Goal: Information Seeking & Learning: Learn about a topic

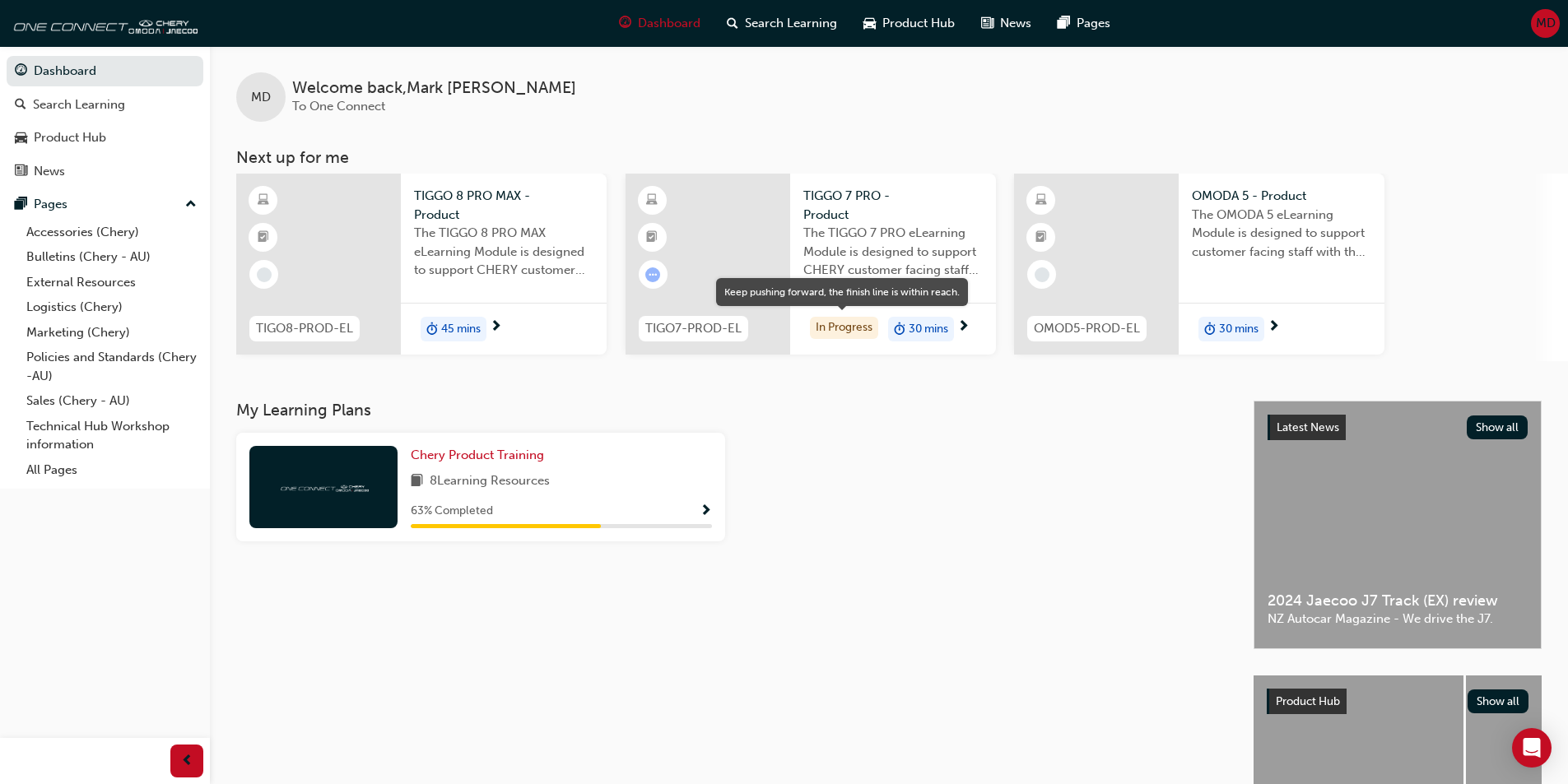
click at [869, 328] on div "In Progress" at bounding box center [844, 327] width 68 height 22
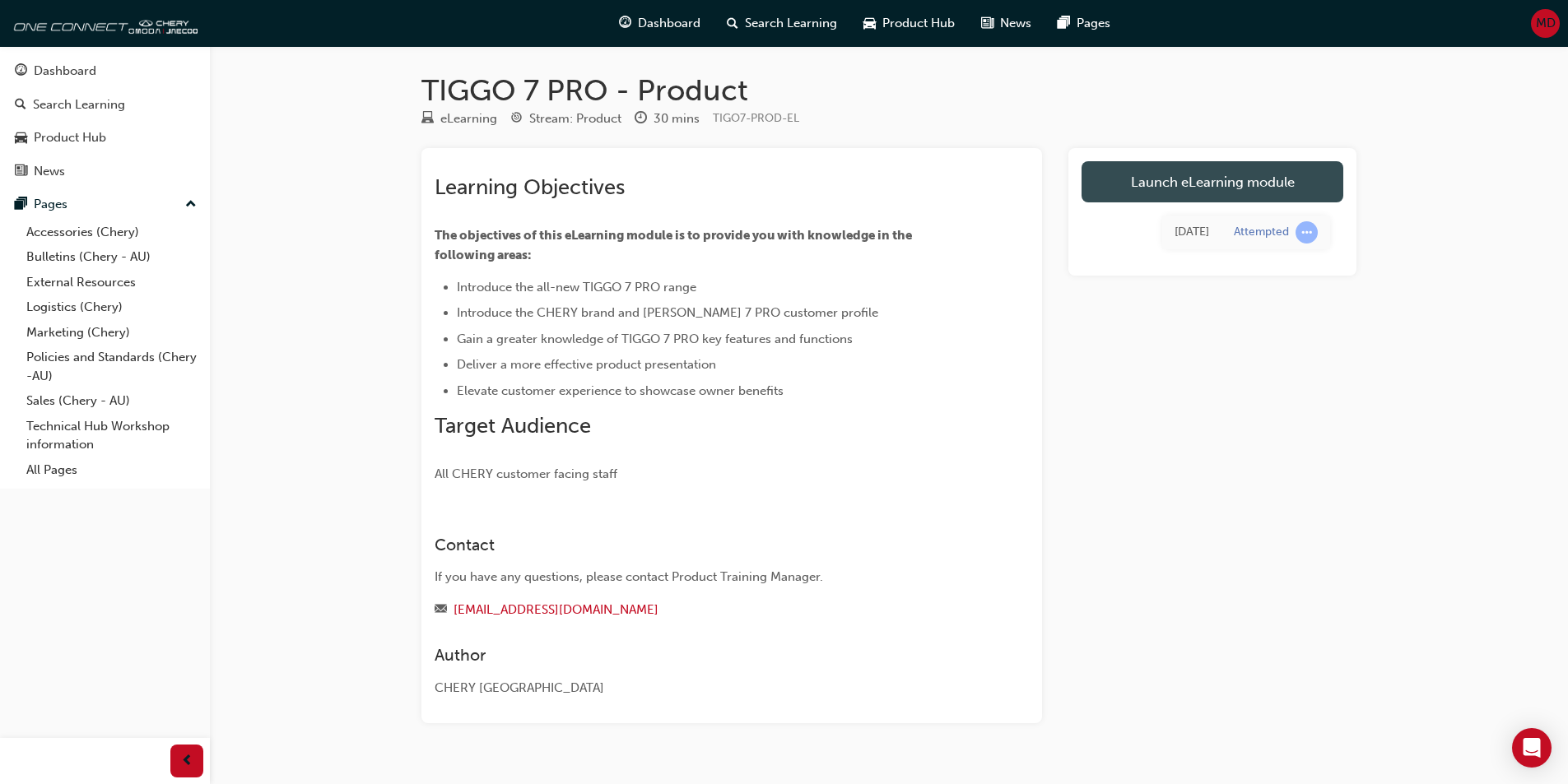
click at [1152, 167] on link "Launch eLearning module" at bounding box center [1213, 182] width 262 height 42
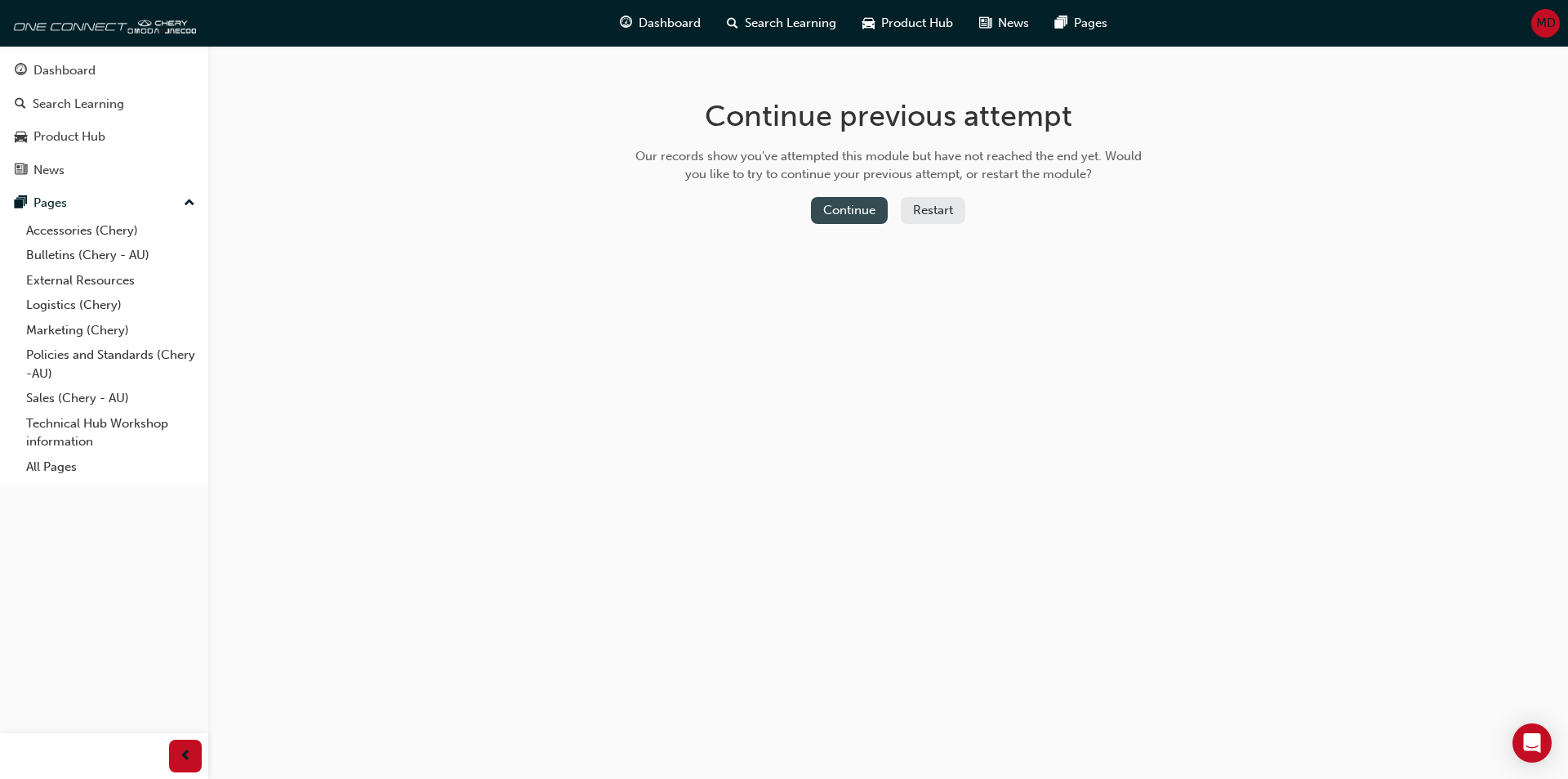
click at [864, 205] on button "Continue" at bounding box center [849, 210] width 77 height 27
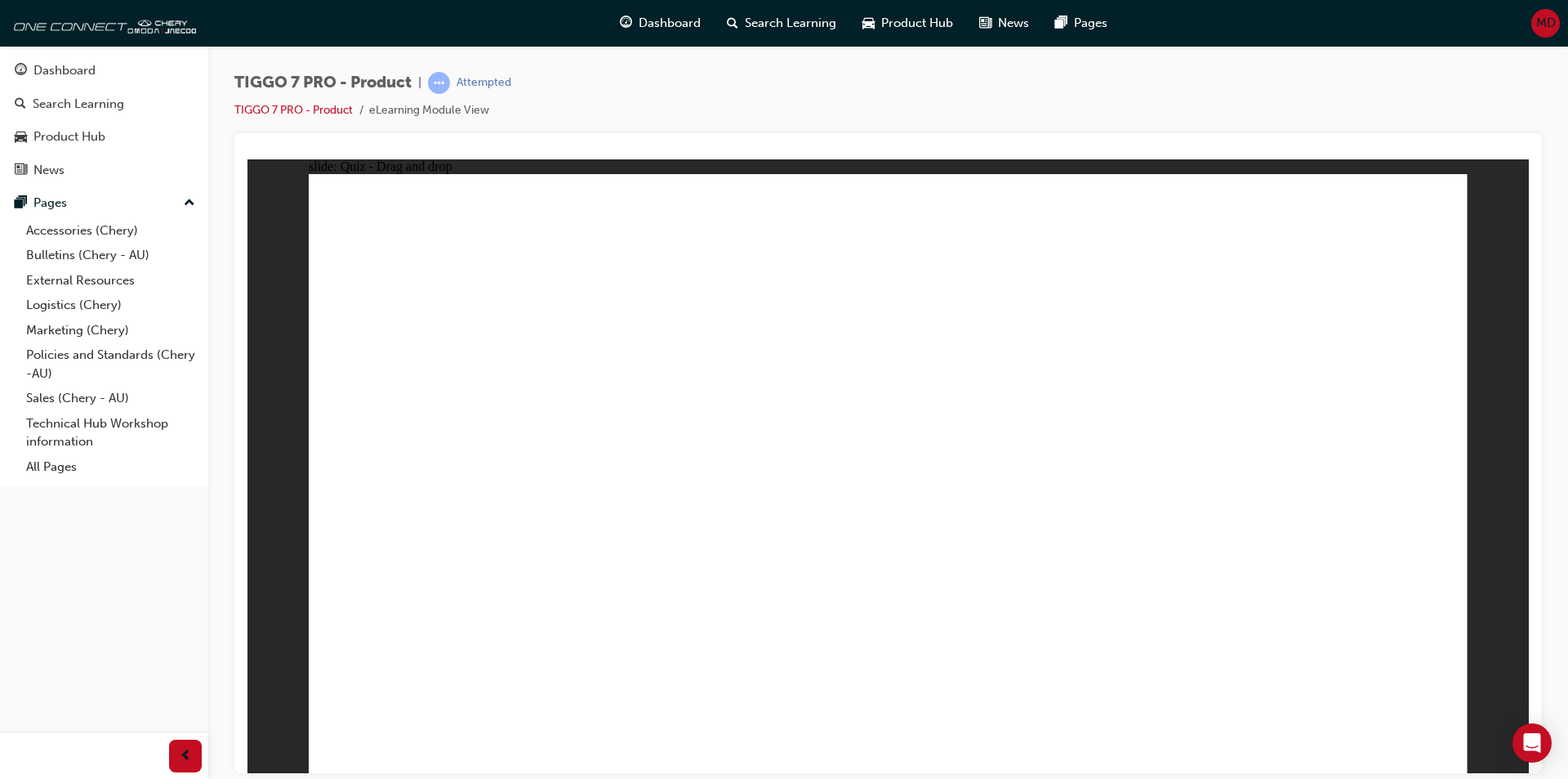
radio input "true"
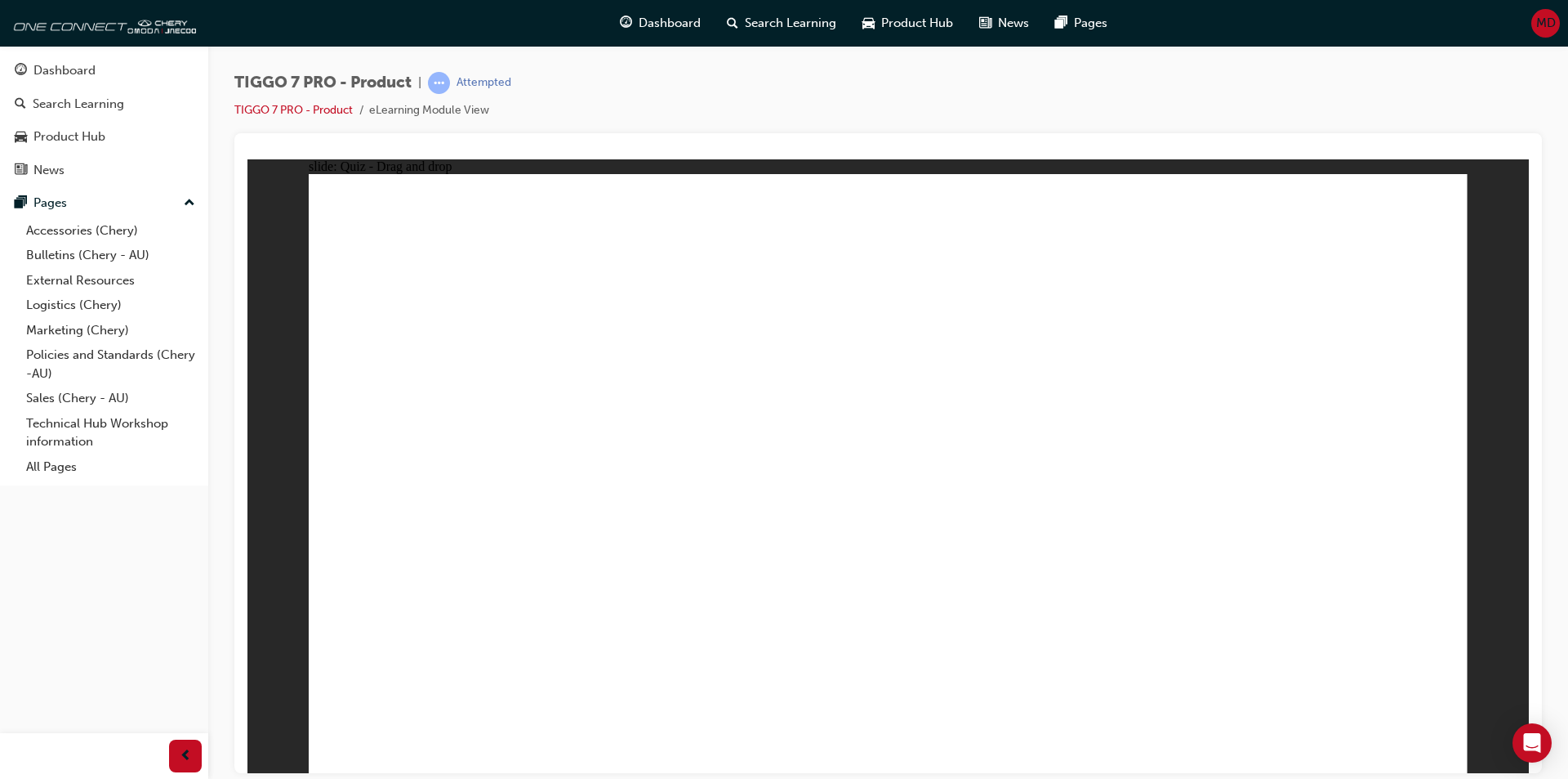
drag, startPoint x: 1362, startPoint y: 229, endPoint x: 456, endPoint y: 571, distance: 968.4
drag, startPoint x: 1263, startPoint y: 242, endPoint x: 396, endPoint y: 645, distance: 956.1
drag, startPoint x: 1410, startPoint y: 225, endPoint x: 1163, endPoint y: 570, distance: 424.3
drag, startPoint x: 1309, startPoint y: 285, endPoint x: 1149, endPoint y: 576, distance: 332.1
drag, startPoint x: 1135, startPoint y: 316, endPoint x: 1070, endPoint y: 638, distance: 328.5
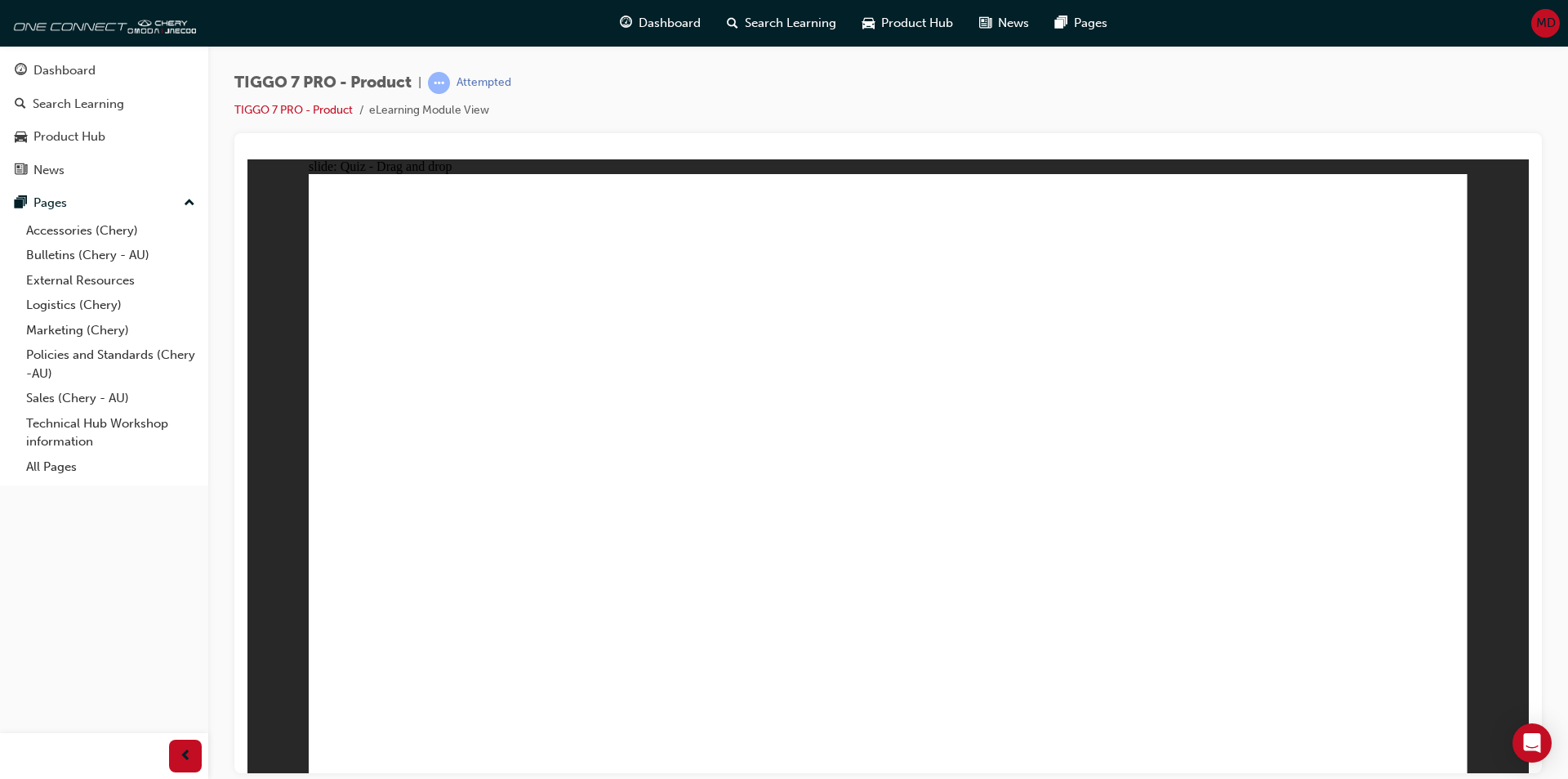
drag, startPoint x: 1079, startPoint y: 335, endPoint x: 1050, endPoint y: 628, distance: 294.4
drag, startPoint x: 1092, startPoint y: 247, endPoint x: 1052, endPoint y: 655, distance: 410.0
drag, startPoint x: 918, startPoint y: 288, endPoint x: 1055, endPoint y: 591, distance: 332.5
drag, startPoint x: 930, startPoint y: 241, endPoint x: 280, endPoint y: 683, distance: 786.0
drag, startPoint x: 816, startPoint y: 258, endPoint x: 738, endPoint y: 361, distance: 129.2
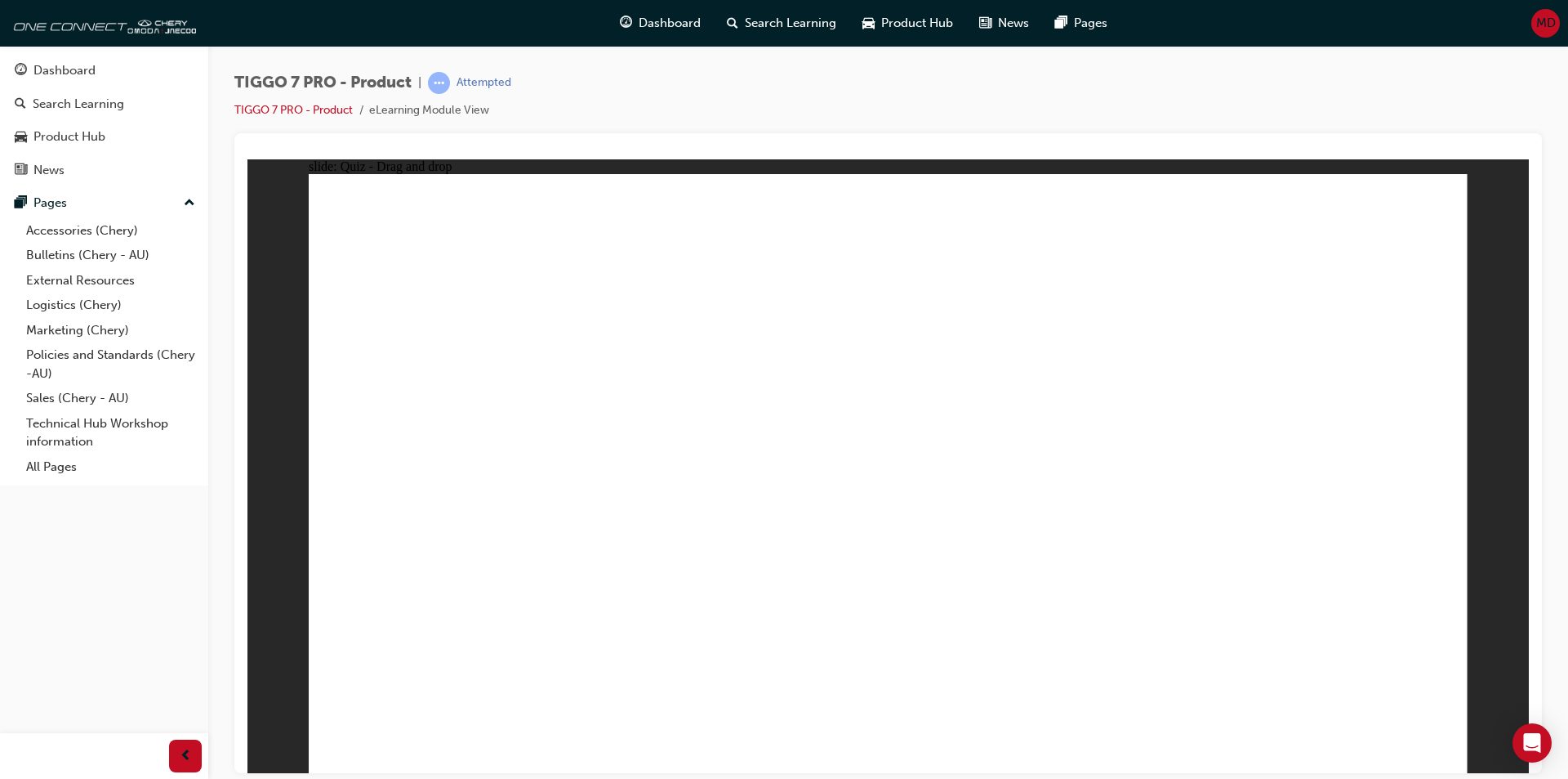
drag, startPoint x: 887, startPoint y: 215, endPoint x: 880, endPoint y: 225, distance: 12.2
drag, startPoint x: 880, startPoint y: 225, endPoint x: 627, endPoint y: 601, distance: 453.2
drag, startPoint x: 924, startPoint y: 234, endPoint x: 1013, endPoint y: 610, distance: 386.4
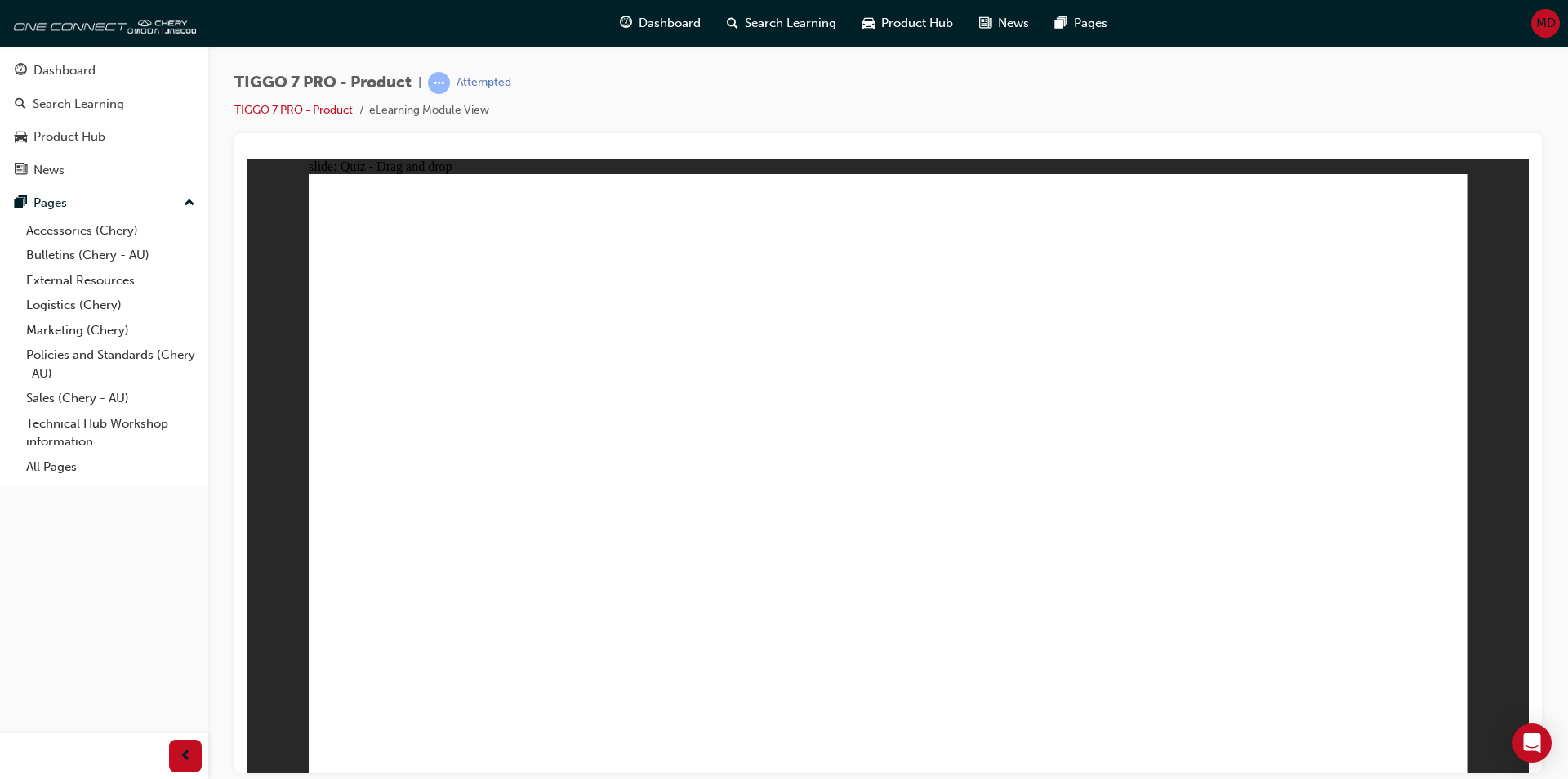
radio input "true"
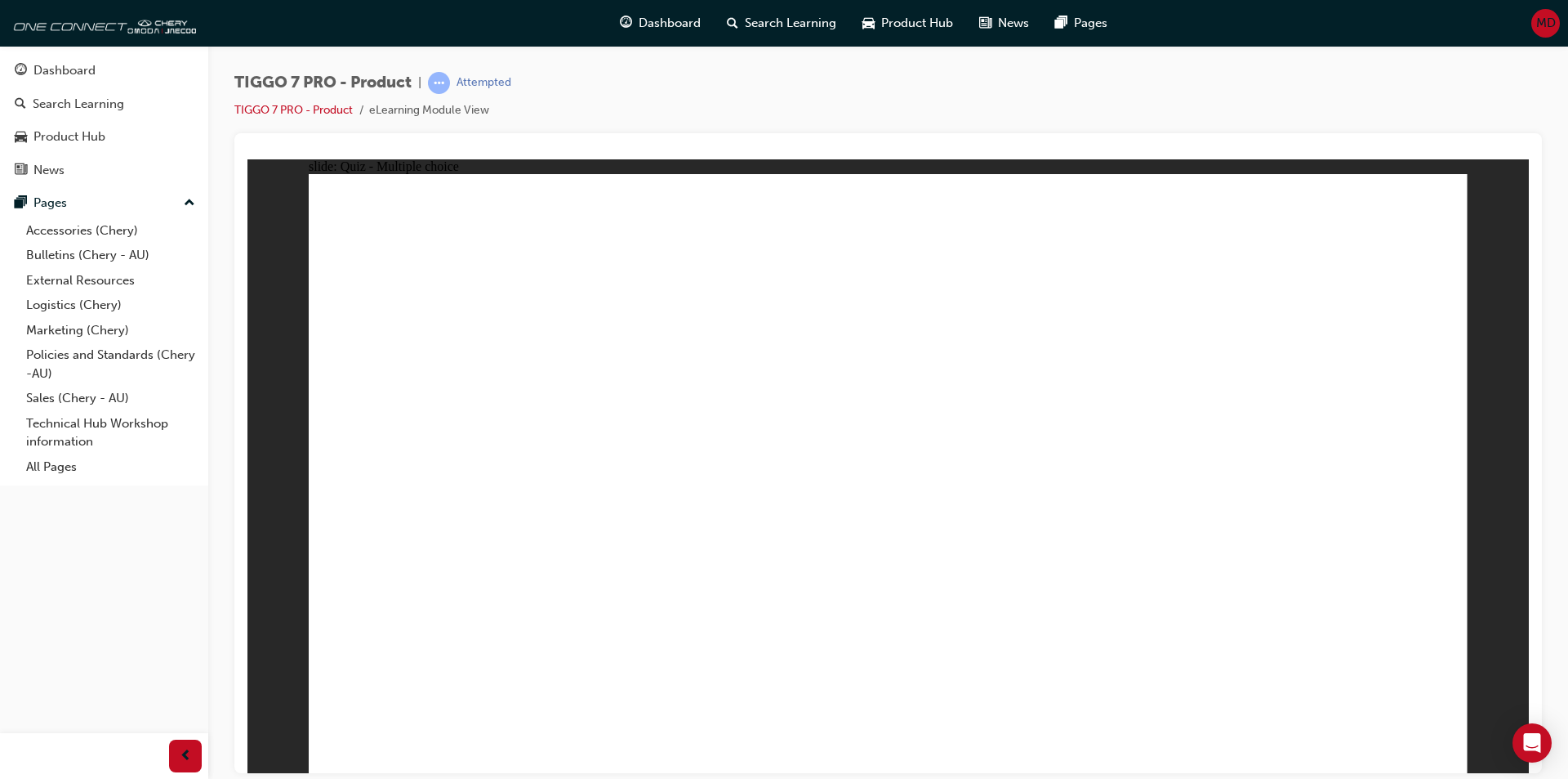
drag, startPoint x: 783, startPoint y: 247, endPoint x: 1090, endPoint y: 533, distance: 419.6
drag, startPoint x: 1060, startPoint y: 249, endPoint x: 707, endPoint y: 525, distance: 448.1
drag, startPoint x: 1377, startPoint y: 250, endPoint x: 524, endPoint y: 524, distance: 895.9
drag, startPoint x: 1263, startPoint y: 335, endPoint x: 1413, endPoint y: 493, distance: 217.9
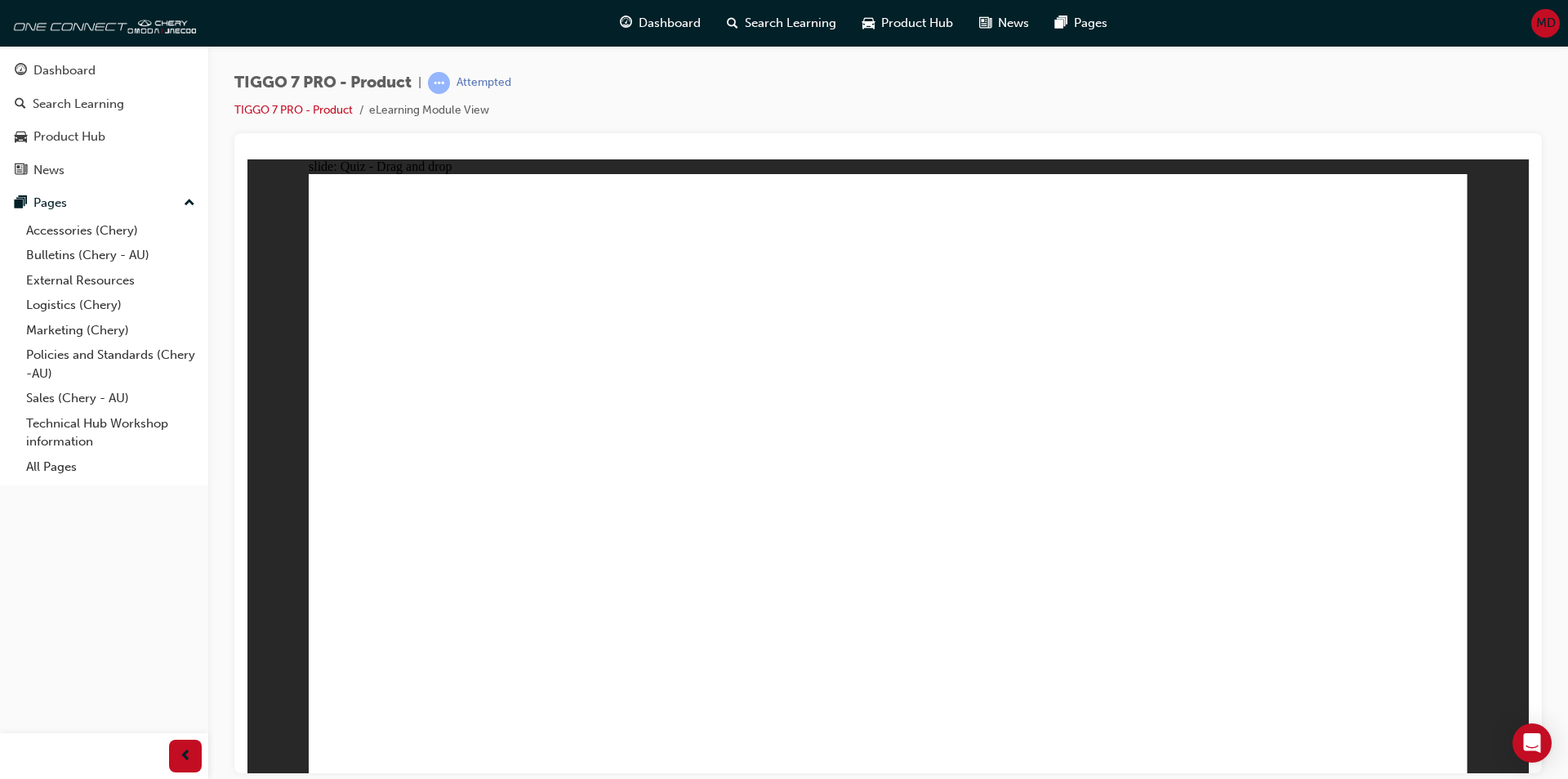
drag, startPoint x: 1016, startPoint y: 384, endPoint x: 977, endPoint y: 560, distance: 180.3
drag, startPoint x: 1445, startPoint y: 670, endPoint x: 1408, endPoint y: 675, distance: 37.3
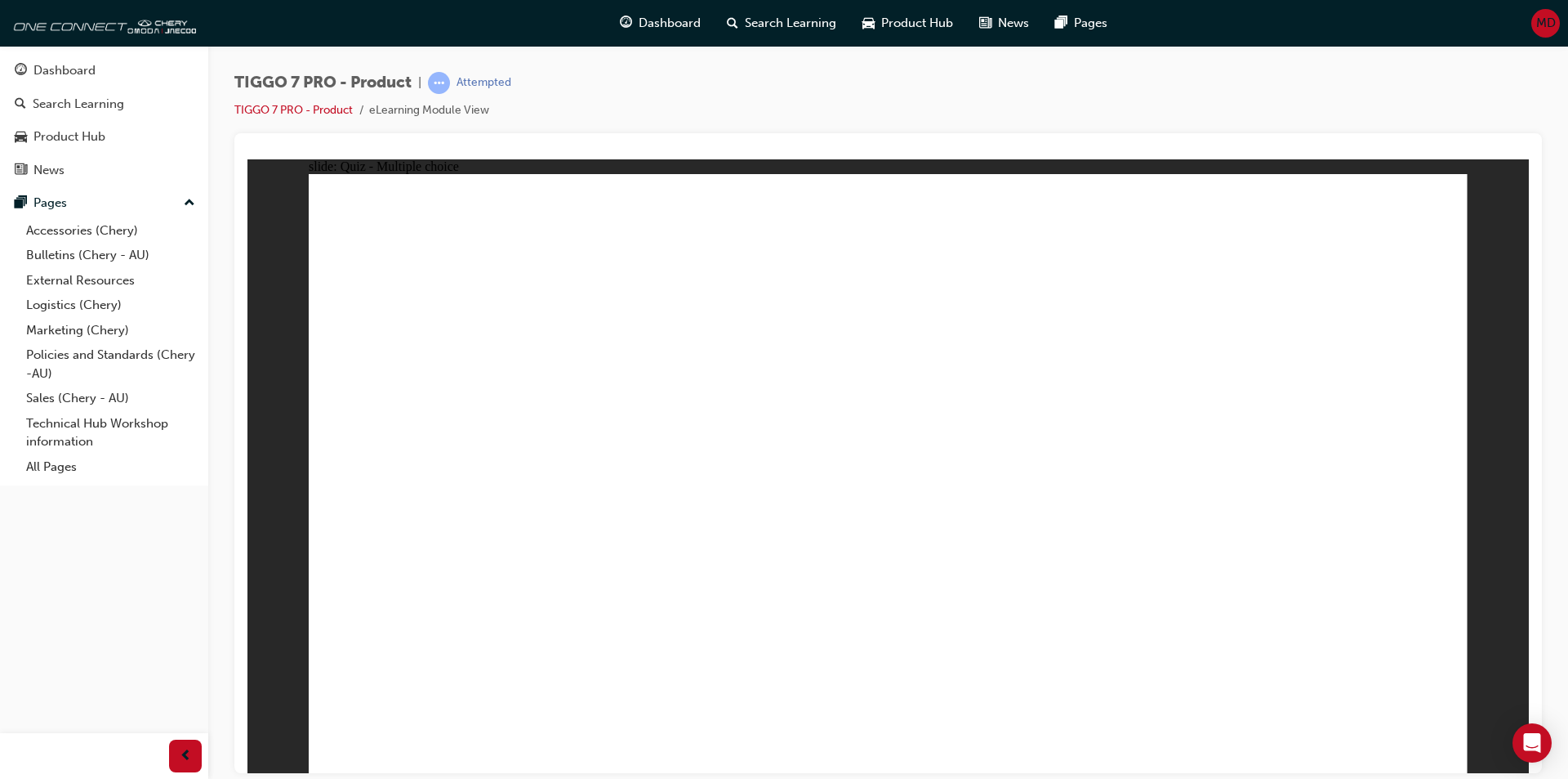
radio input "true"
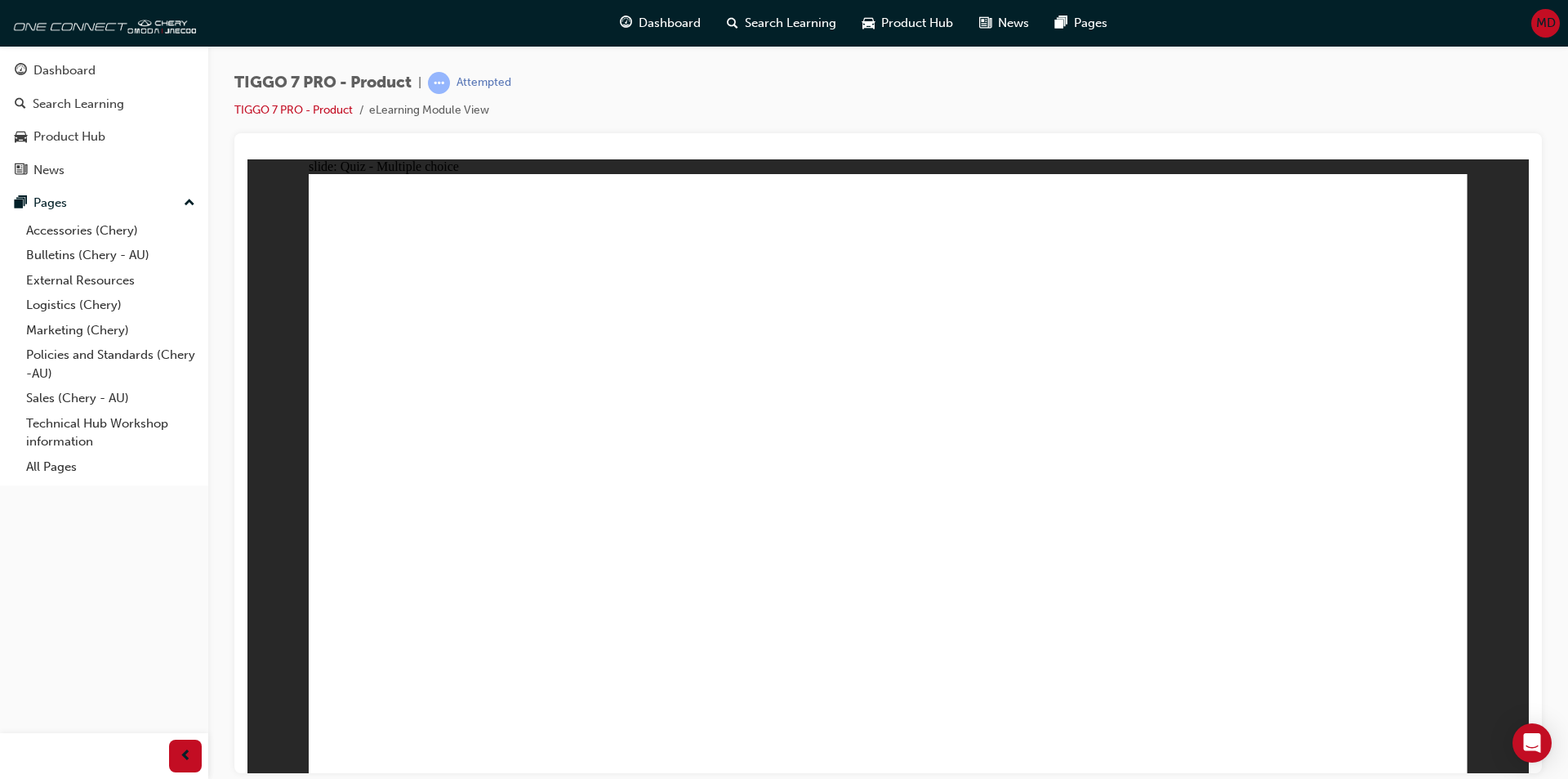
drag, startPoint x: 836, startPoint y: 246, endPoint x: 1354, endPoint y: 505, distance: 579.1
drag, startPoint x: 977, startPoint y: 368, endPoint x: 1100, endPoint y: 526, distance: 200.2
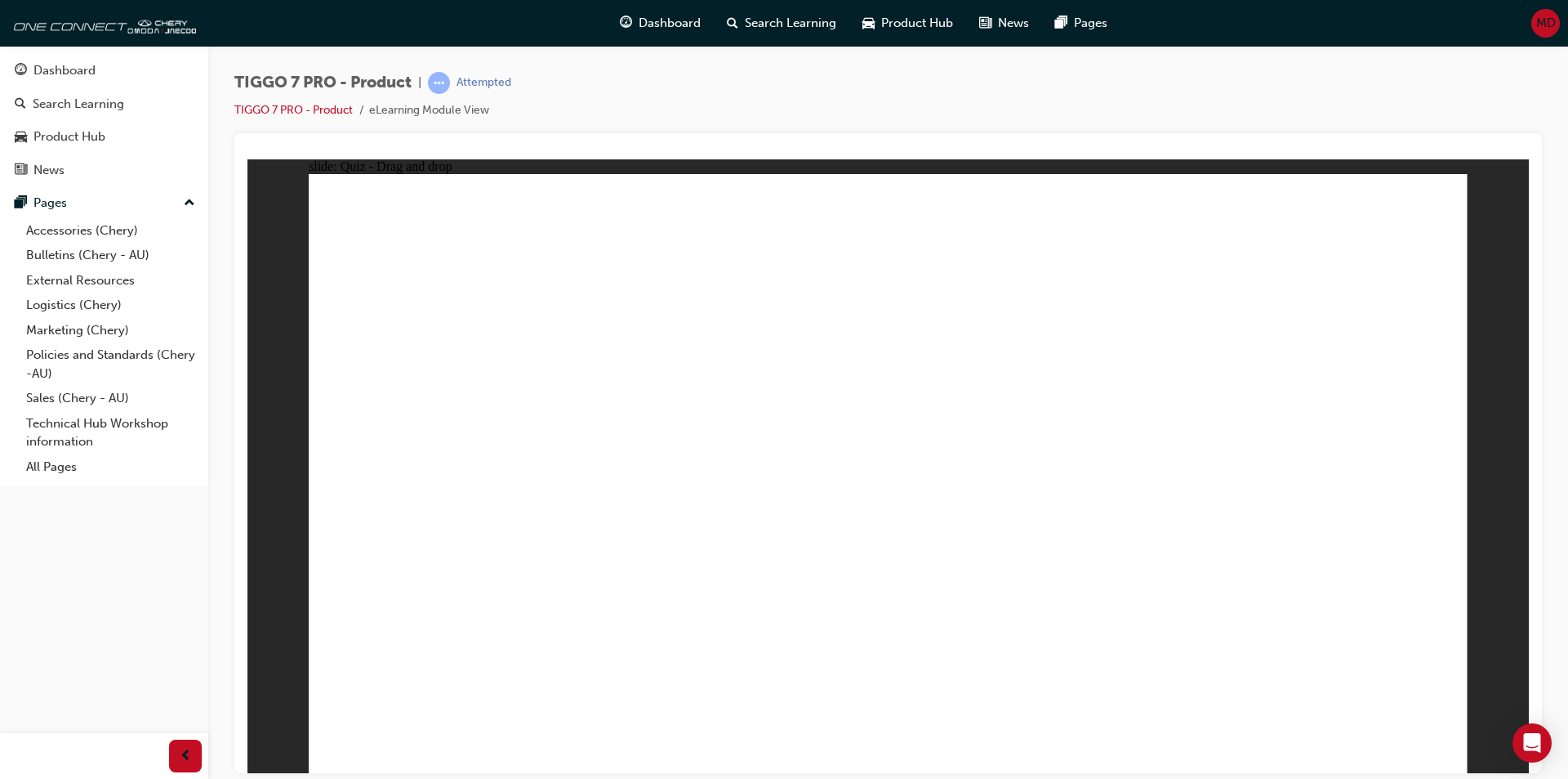
drag, startPoint x: 1193, startPoint y: 380, endPoint x: 935, endPoint y: 514, distance: 290.7
drag, startPoint x: 1283, startPoint y: 273, endPoint x: 677, endPoint y: 526, distance: 656.7
drag, startPoint x: 1083, startPoint y: 246, endPoint x: 448, endPoint y: 502, distance: 684.7
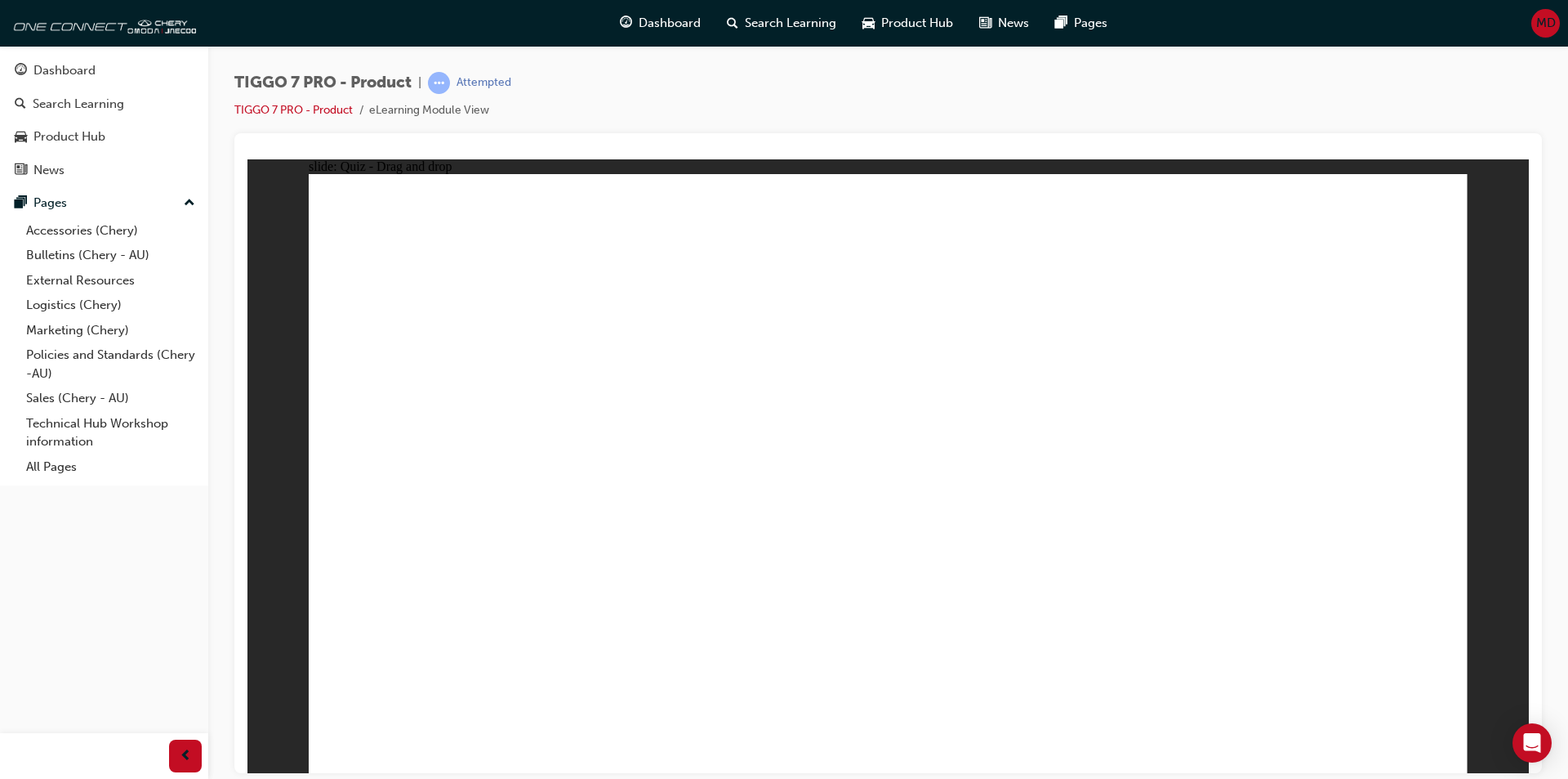
drag, startPoint x: 1329, startPoint y: 315, endPoint x: 939, endPoint y: 561, distance: 461.1
drag, startPoint x: 1112, startPoint y: 318, endPoint x: 482, endPoint y: 560, distance: 674.9
drag, startPoint x: 849, startPoint y: 327, endPoint x: 418, endPoint y: 606, distance: 513.4
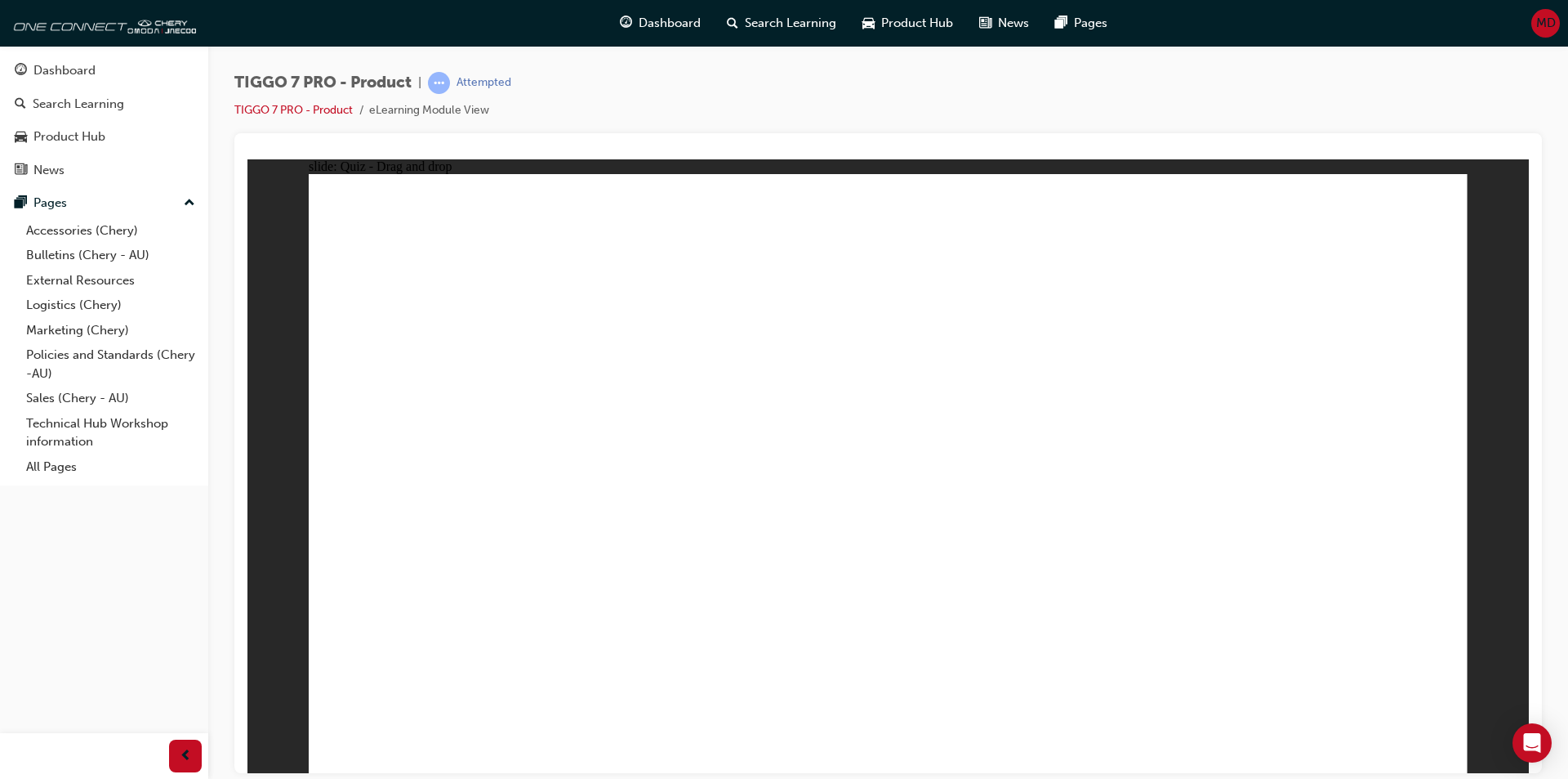
drag, startPoint x: 870, startPoint y: 241, endPoint x: 953, endPoint y: 613, distance: 381.1
drag, startPoint x: 999, startPoint y: 241, endPoint x: 1009, endPoint y: 564, distance: 323.2
drag, startPoint x: 1117, startPoint y: 225, endPoint x: 481, endPoint y: 548, distance: 713.3
drag, startPoint x: 1236, startPoint y: 250, endPoint x: 1164, endPoint y: 600, distance: 357.3
drag, startPoint x: 1394, startPoint y: 234, endPoint x: 580, endPoint y: 566, distance: 879.1
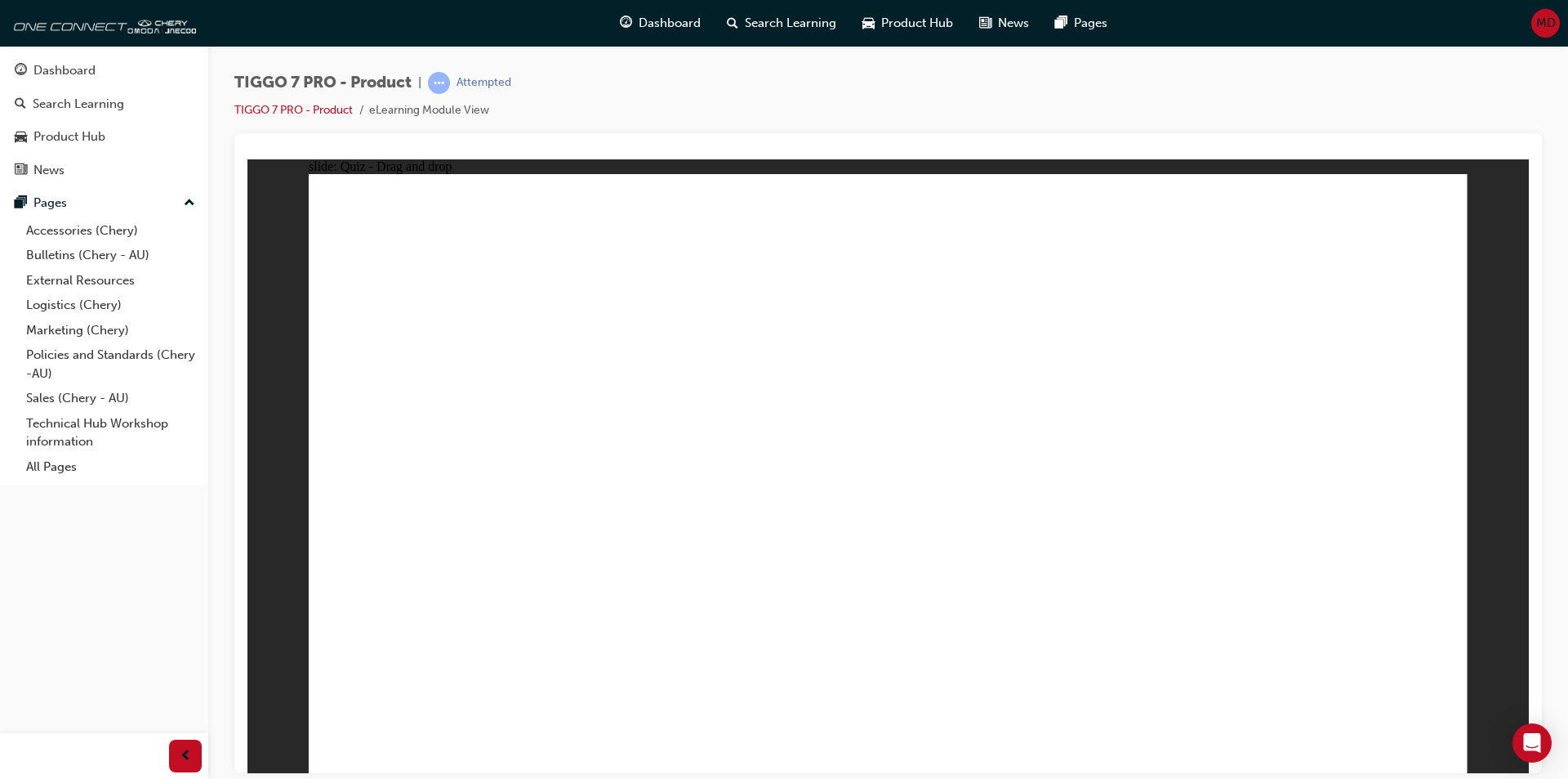
drag, startPoint x: 866, startPoint y: 291, endPoint x: 637, endPoint y: 558, distance: 351.8
drag, startPoint x: 986, startPoint y: 290, endPoint x: 1196, endPoint y: 558, distance: 340.5
drag, startPoint x: 1108, startPoint y: 291, endPoint x: 736, endPoint y: 563, distance: 460.8
drag, startPoint x: 1264, startPoint y: 295, endPoint x: 648, endPoint y: 586, distance: 681.3
drag, startPoint x: 1358, startPoint y: 279, endPoint x: 1003, endPoint y: 612, distance: 486.7
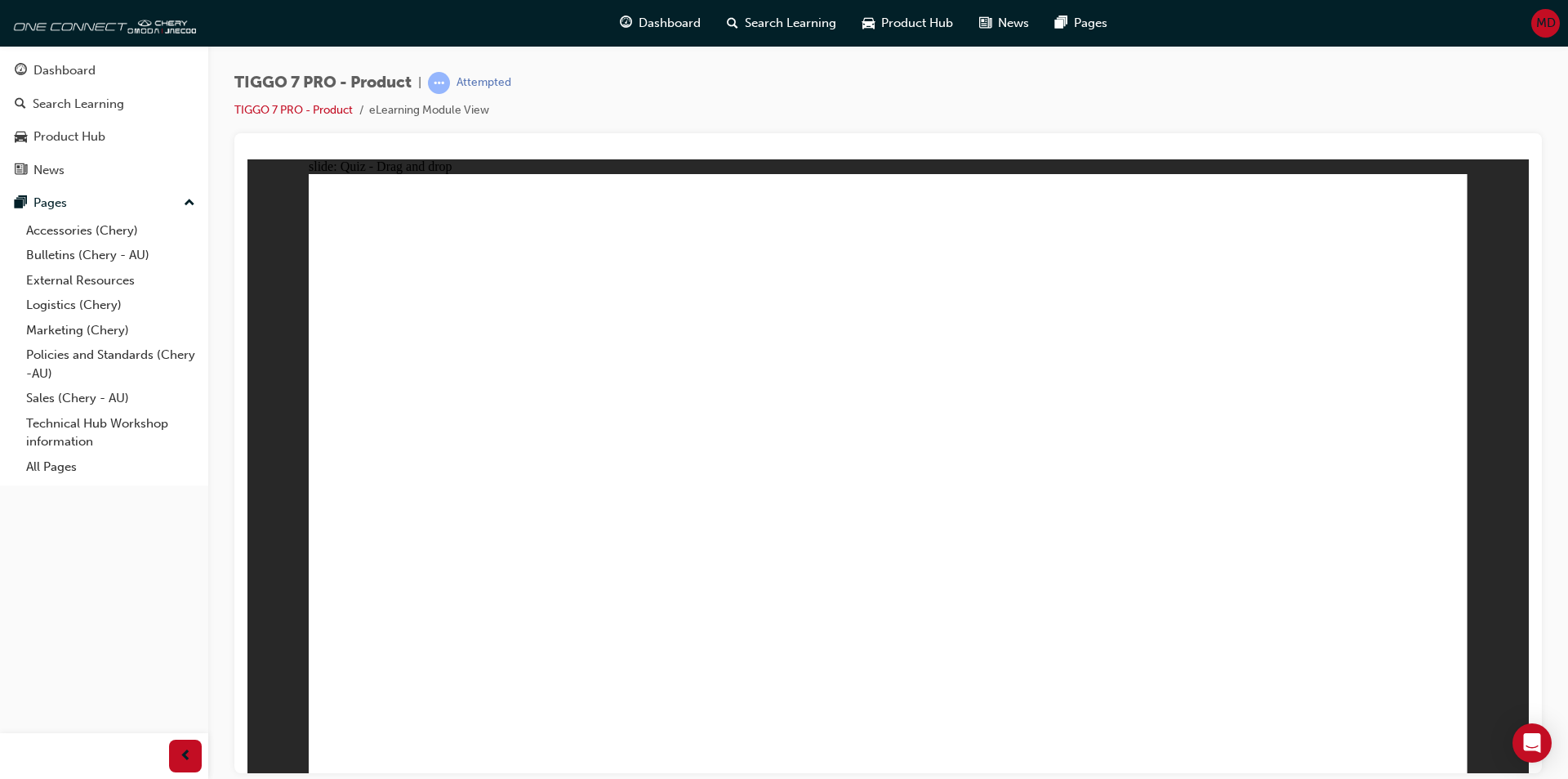
drag, startPoint x: 991, startPoint y: 337, endPoint x: 600, endPoint y: 566, distance: 453.1
drag, startPoint x: 1108, startPoint y: 328, endPoint x: 1024, endPoint y: 563, distance: 249.6
drag, startPoint x: 1223, startPoint y: 350, endPoint x: 672, endPoint y: 625, distance: 615.8
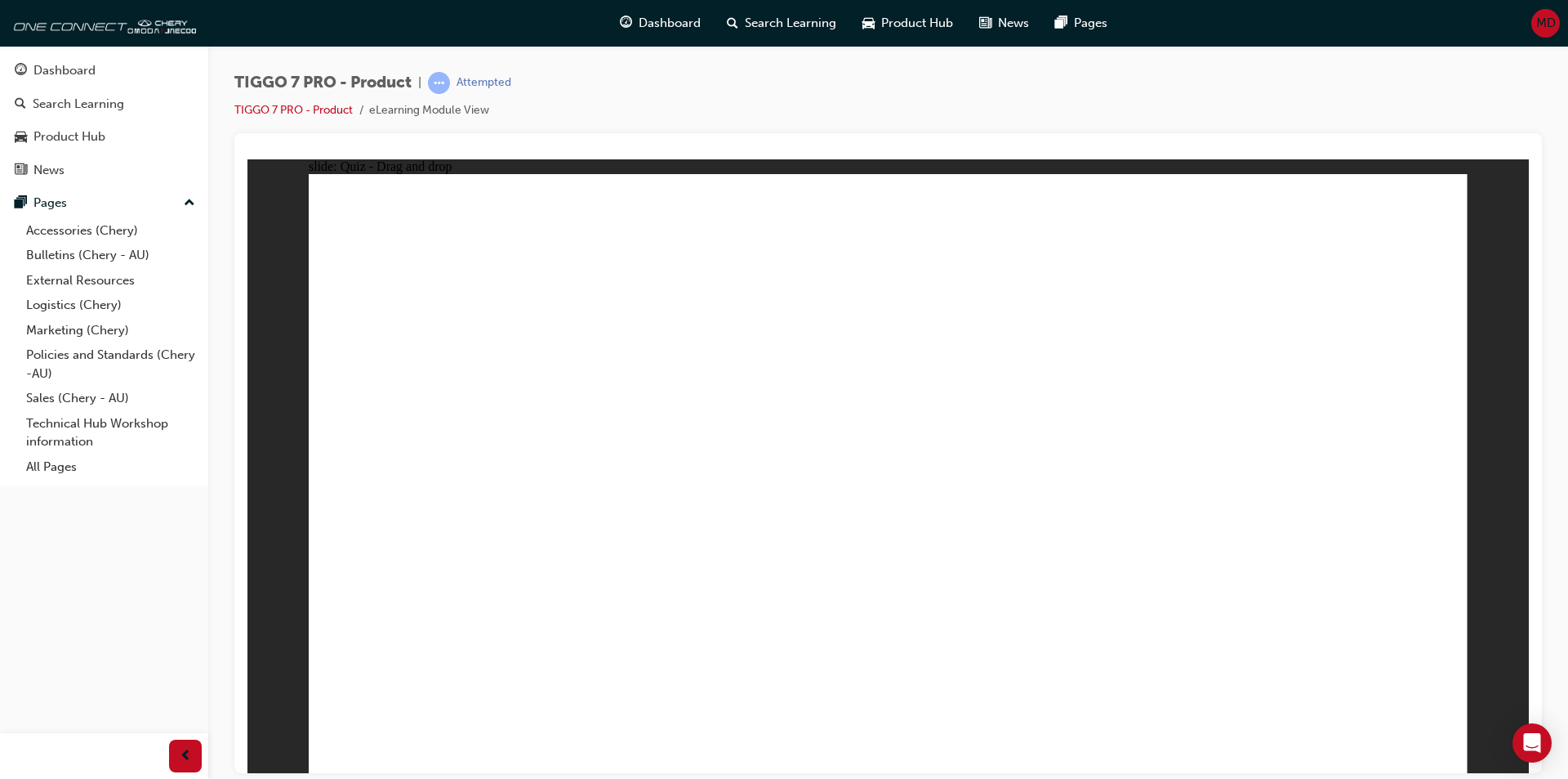
drag, startPoint x: 928, startPoint y: 301, endPoint x: 588, endPoint y: 475, distance: 381.9
drag, startPoint x: 1083, startPoint y: 303, endPoint x: 566, endPoint y: 521, distance: 561.1
drag, startPoint x: 1391, startPoint y: 302, endPoint x: 1214, endPoint y: 554, distance: 307.9
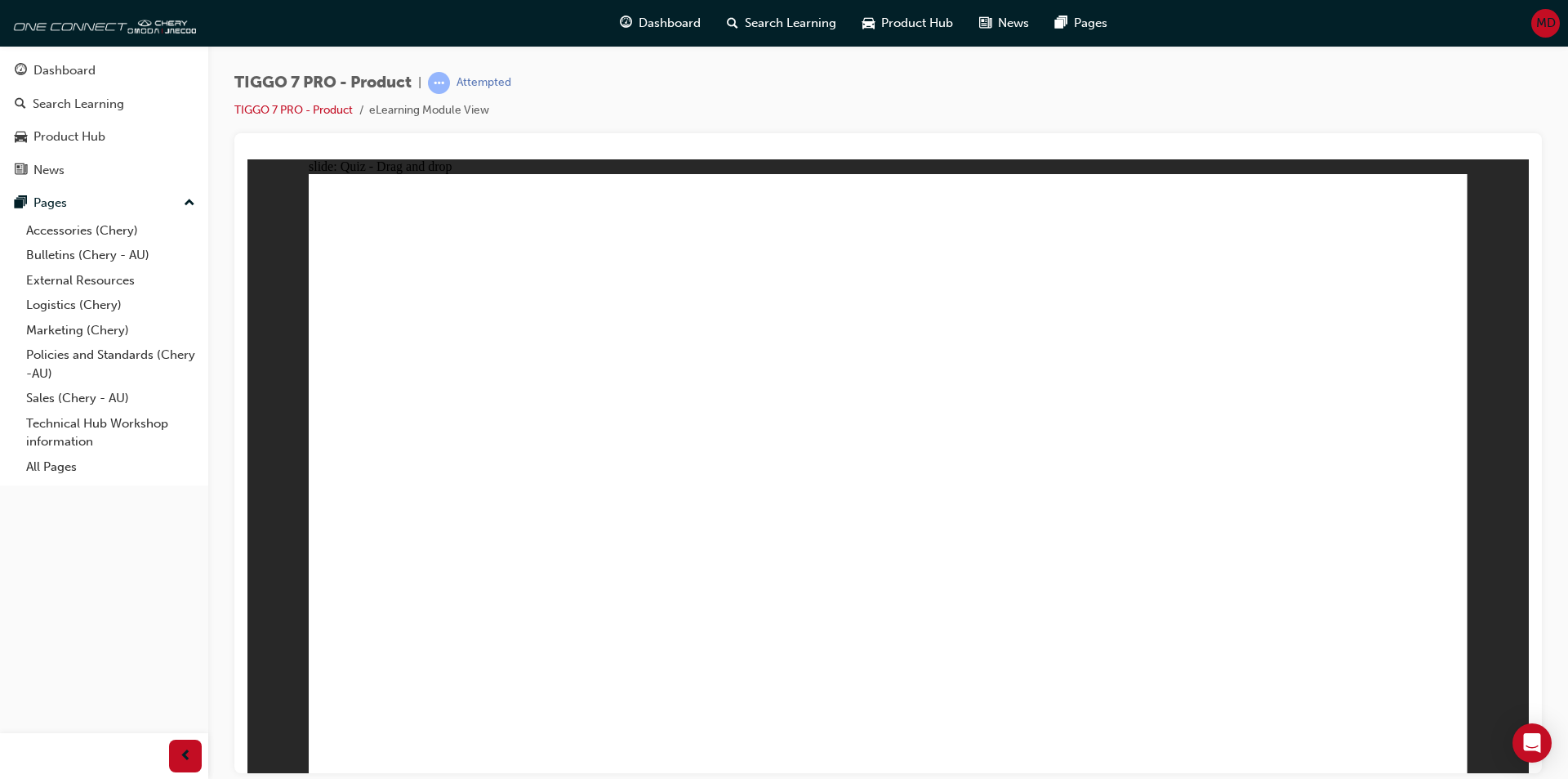
radio input "true"
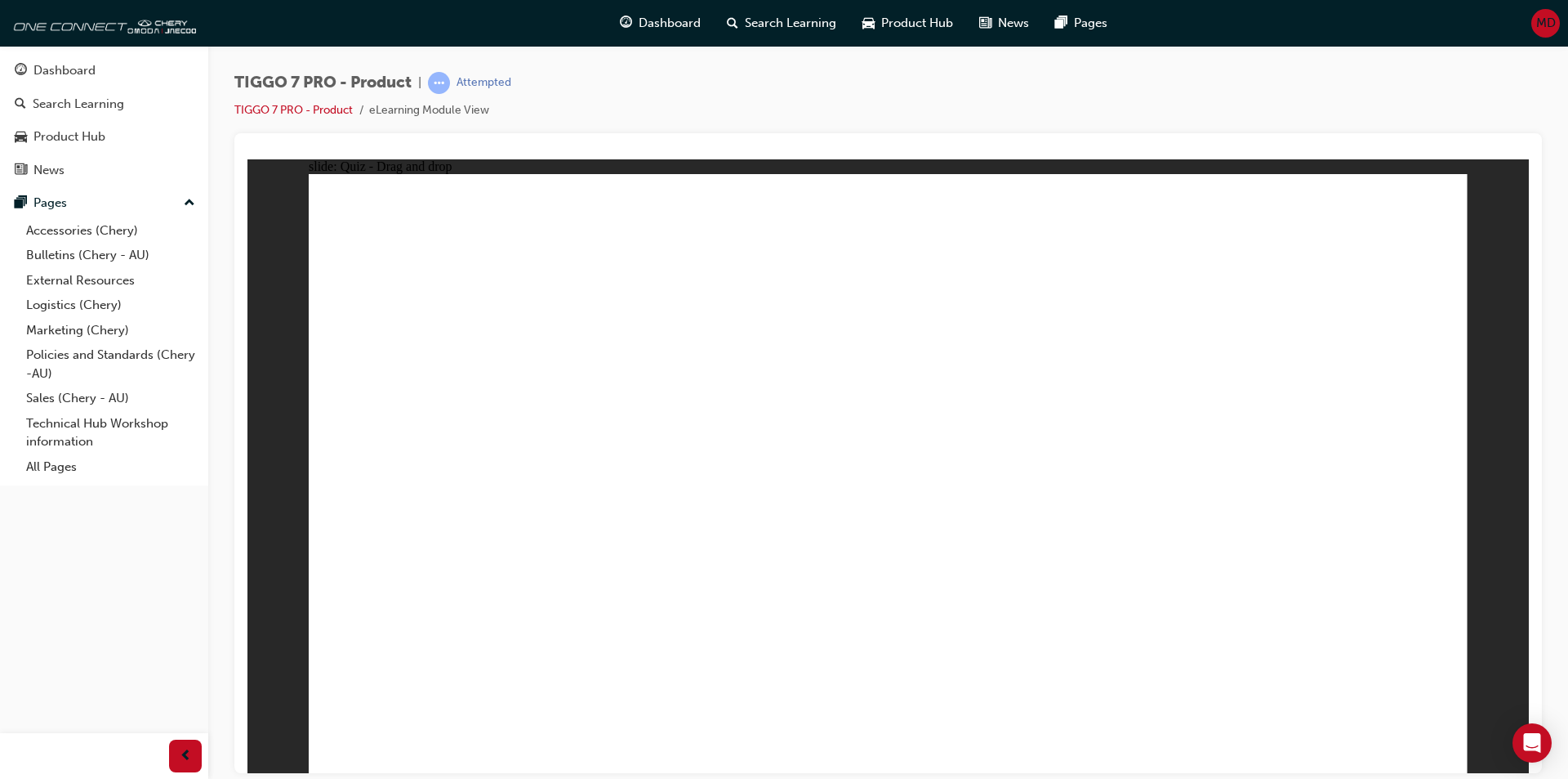
drag, startPoint x: 906, startPoint y: 283, endPoint x: 953, endPoint y: 616, distance: 336.3
drag, startPoint x: 1094, startPoint y: 379, endPoint x: 1094, endPoint y: 620, distance: 241.0
drag, startPoint x: 1305, startPoint y: 291, endPoint x: 1163, endPoint y: 645, distance: 381.4
drag, startPoint x: 1307, startPoint y: 239, endPoint x: 1152, endPoint y: 580, distance: 374.6
drag, startPoint x: 1125, startPoint y: 291, endPoint x: 1092, endPoint y: 755, distance: 465.2
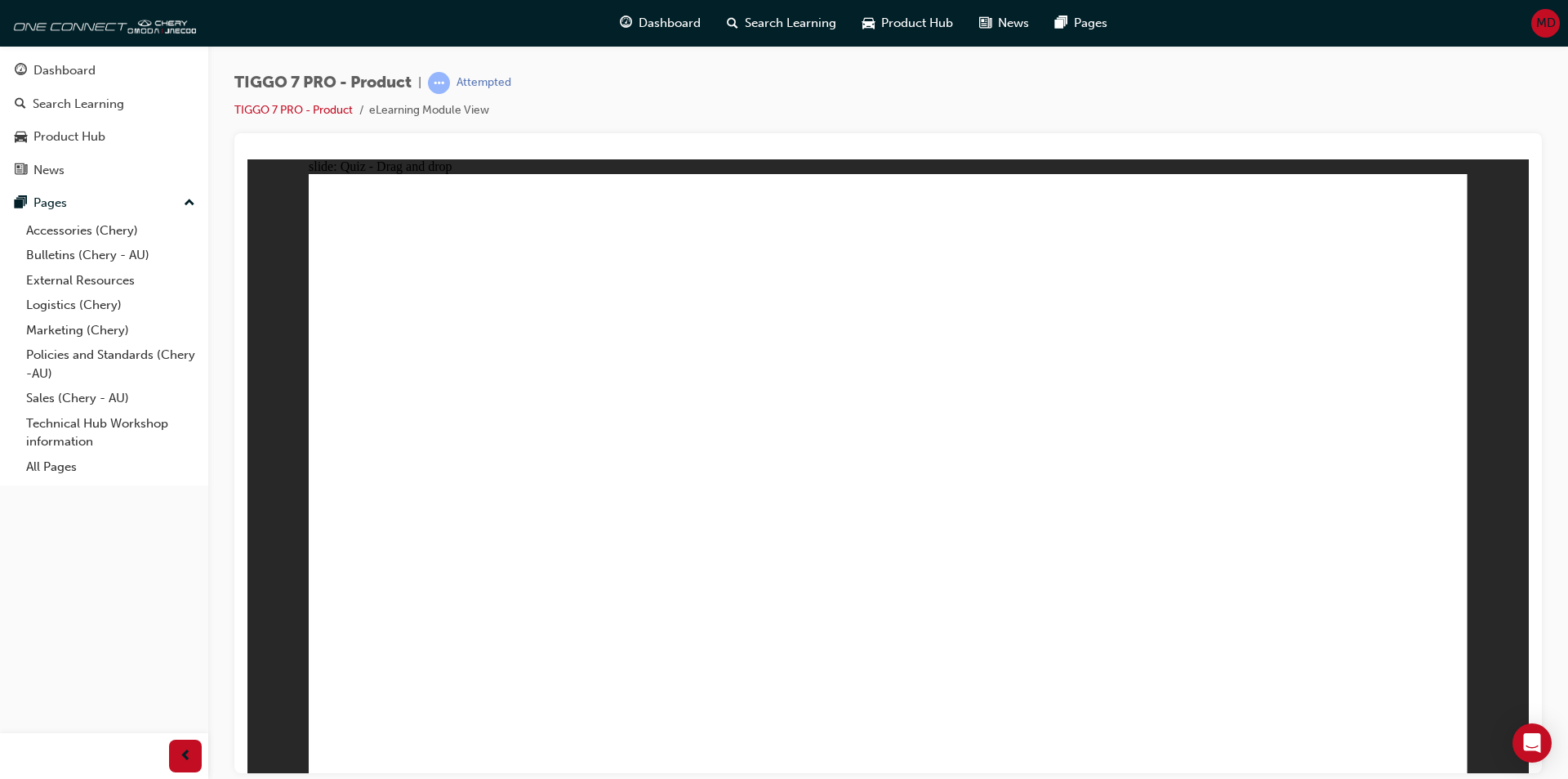
drag, startPoint x: 1096, startPoint y: 285, endPoint x: 1046, endPoint y: 607, distance: 325.9
drag, startPoint x: 1088, startPoint y: 247, endPoint x: 1105, endPoint y: 628, distance: 381.4
drag, startPoint x: 924, startPoint y: 236, endPoint x: 960, endPoint y: 634, distance: 399.6
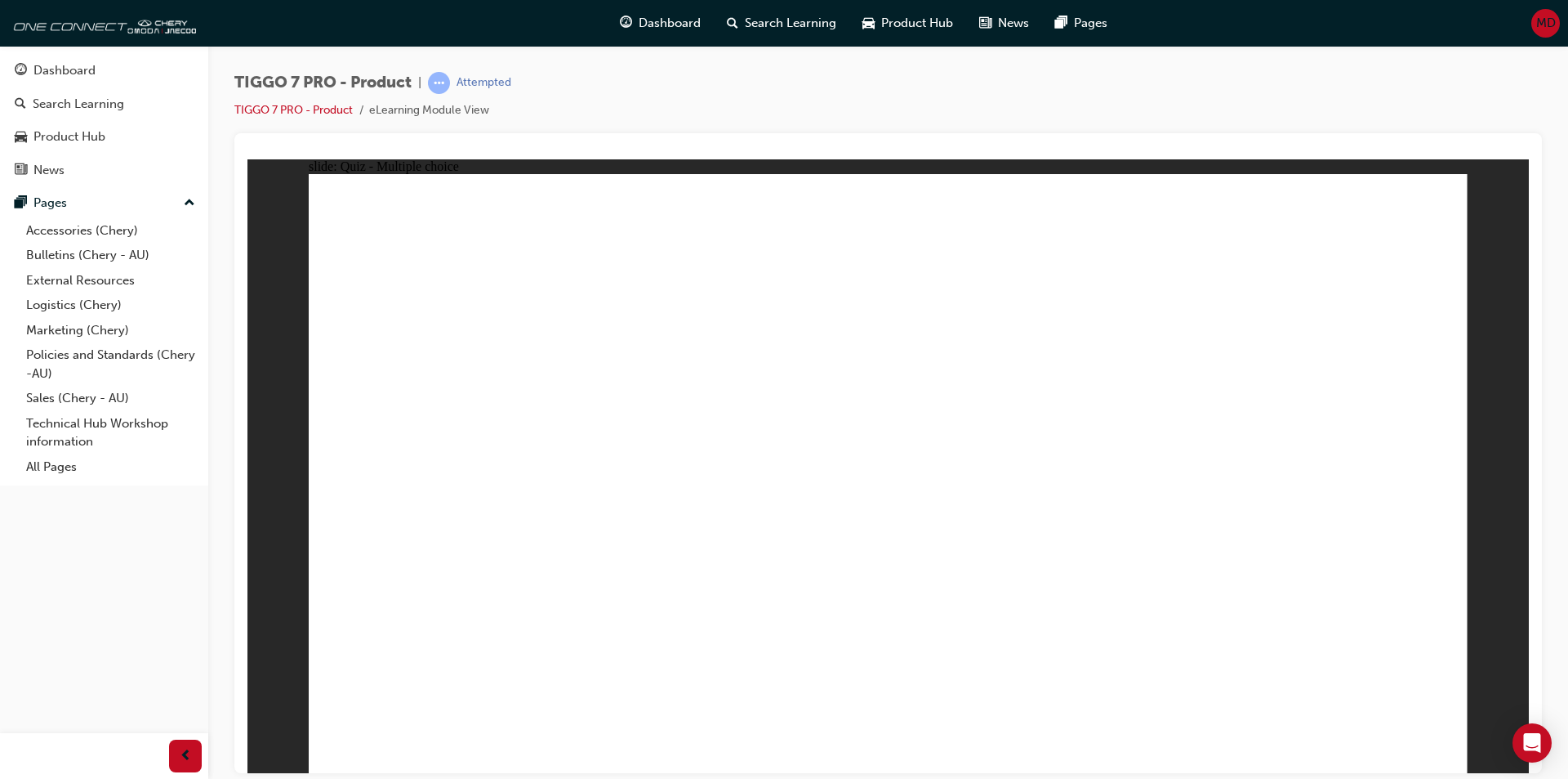
radio input "true"
drag, startPoint x: 1201, startPoint y: 360, endPoint x: 1305, endPoint y: 509, distance: 181.7
drag, startPoint x: 1004, startPoint y: 359, endPoint x: 934, endPoint y: 502, distance: 159.2
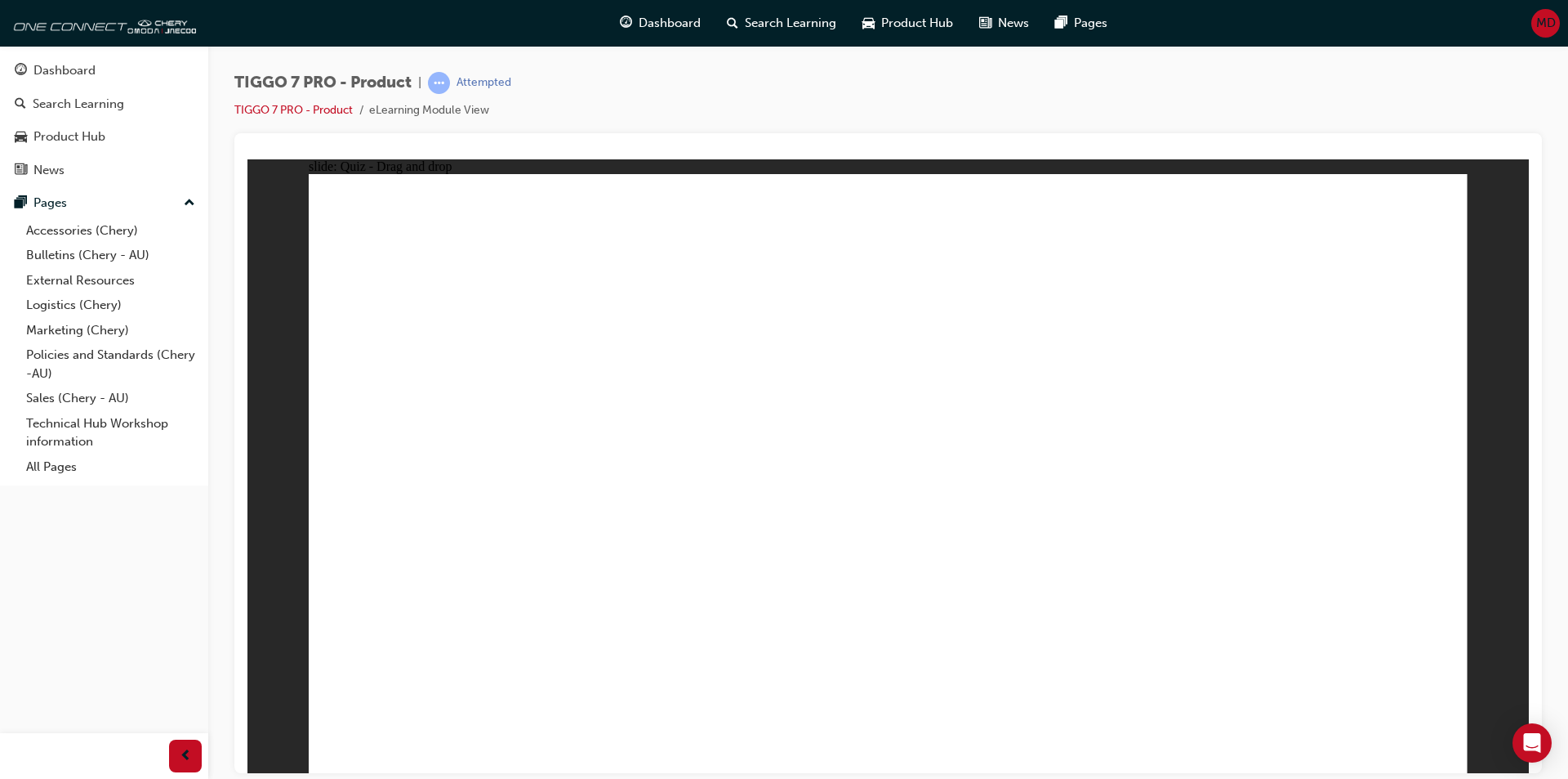
drag, startPoint x: 1085, startPoint y: 259, endPoint x: 681, endPoint y: 502, distance: 471.4
drag, startPoint x: 811, startPoint y: 248, endPoint x: 1073, endPoint y: 515, distance: 374.1
drag, startPoint x: 1304, startPoint y: 264, endPoint x: 428, endPoint y: 503, distance: 908.0
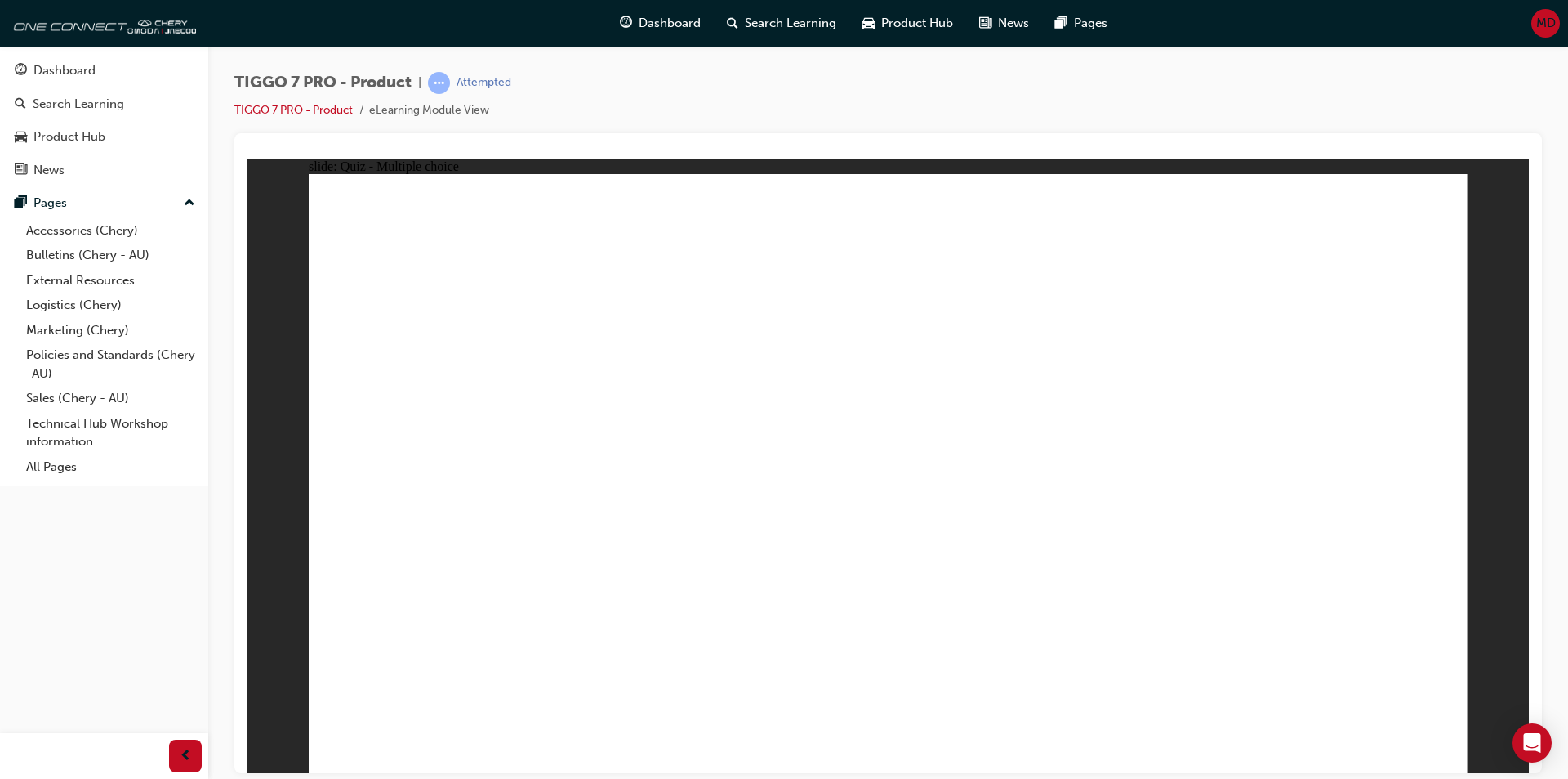
radio input "true"
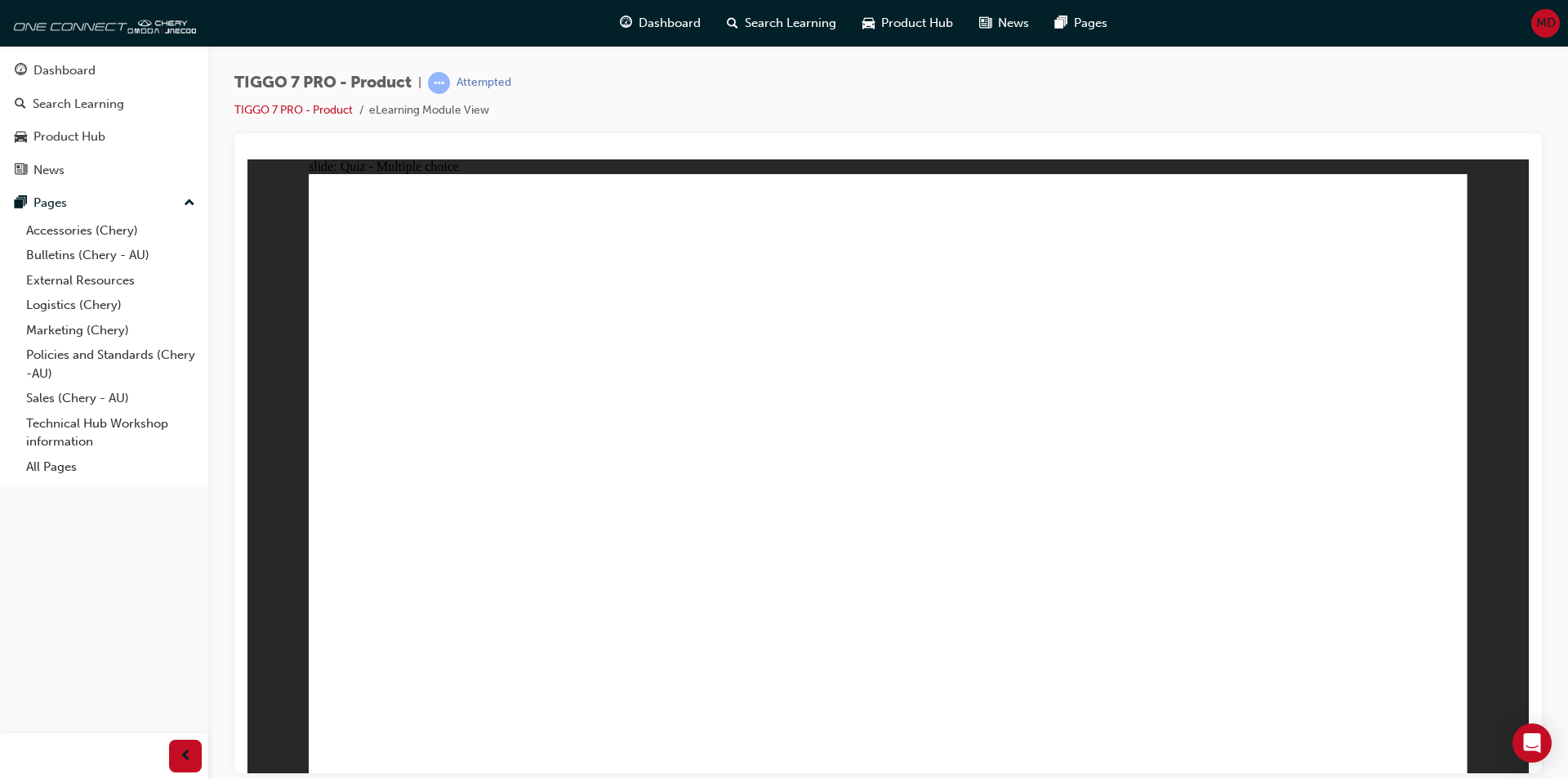
radio input "true"
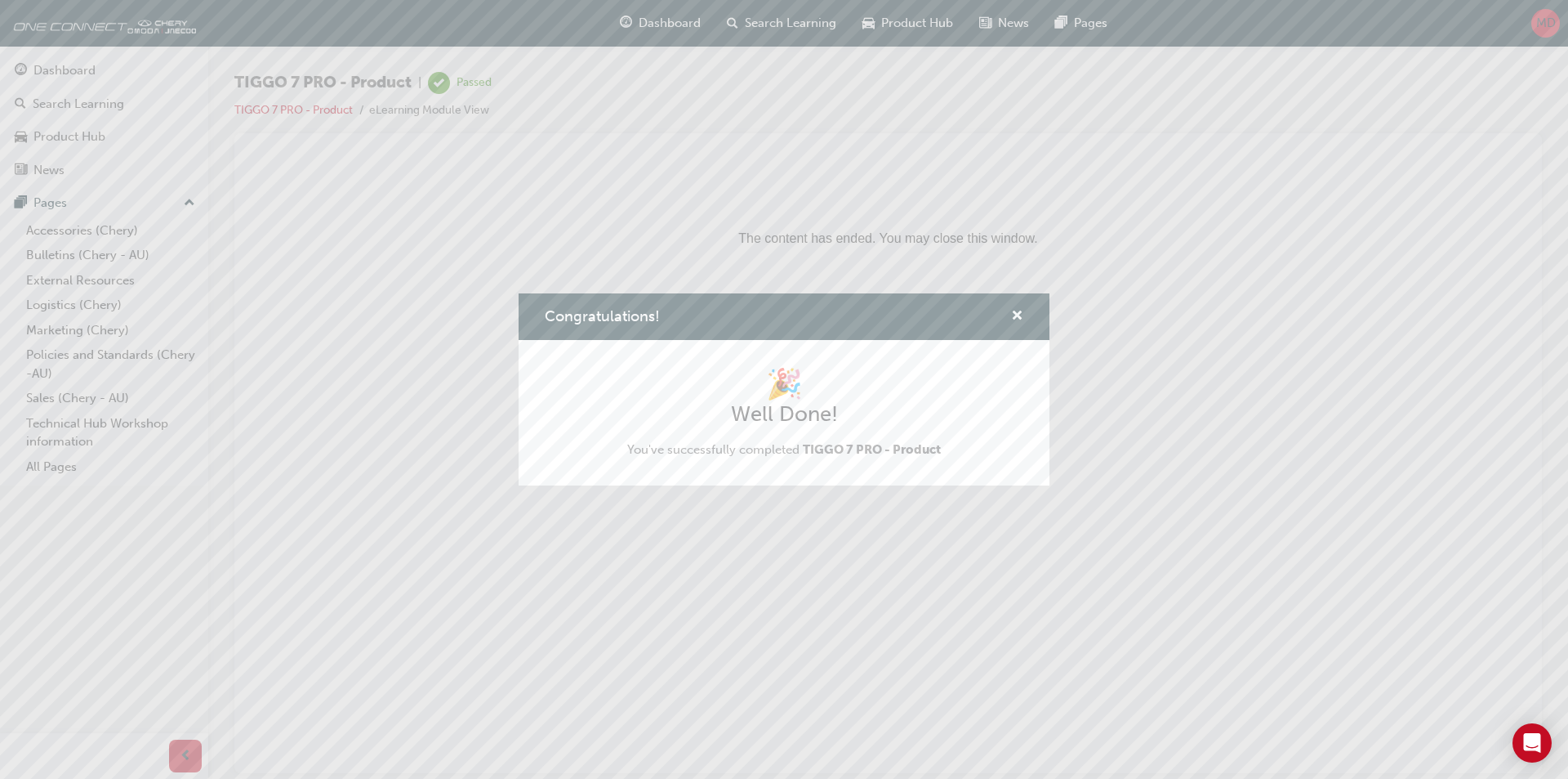
click at [69, 71] on div "Congratulations! 🎉 Well Done! You've successfully completed TIGGO 7 PRO - Produ…" at bounding box center [784, 390] width 1568 height 779
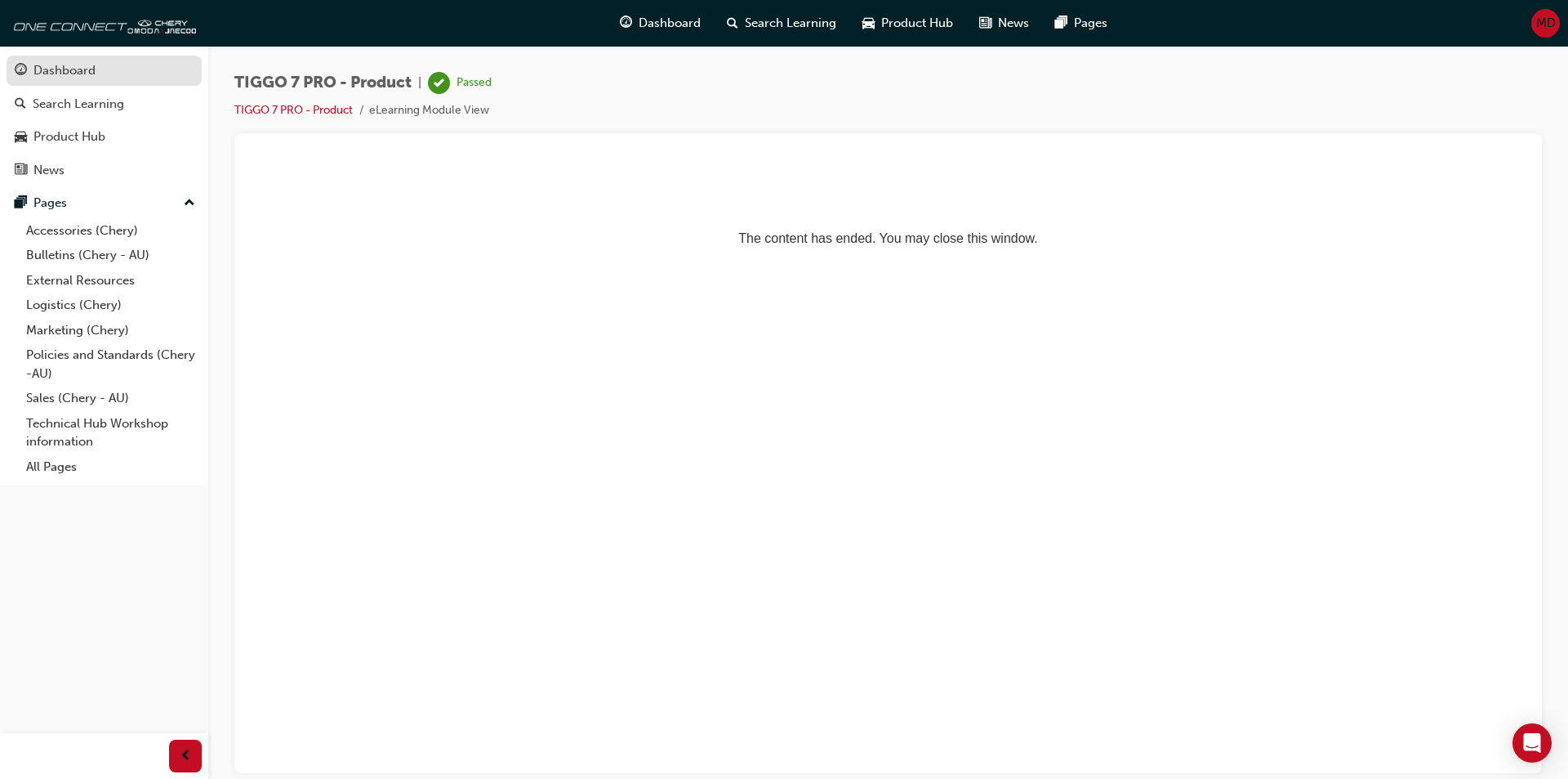
click at [75, 66] on div "Dashboard" at bounding box center [65, 71] width 62 height 19
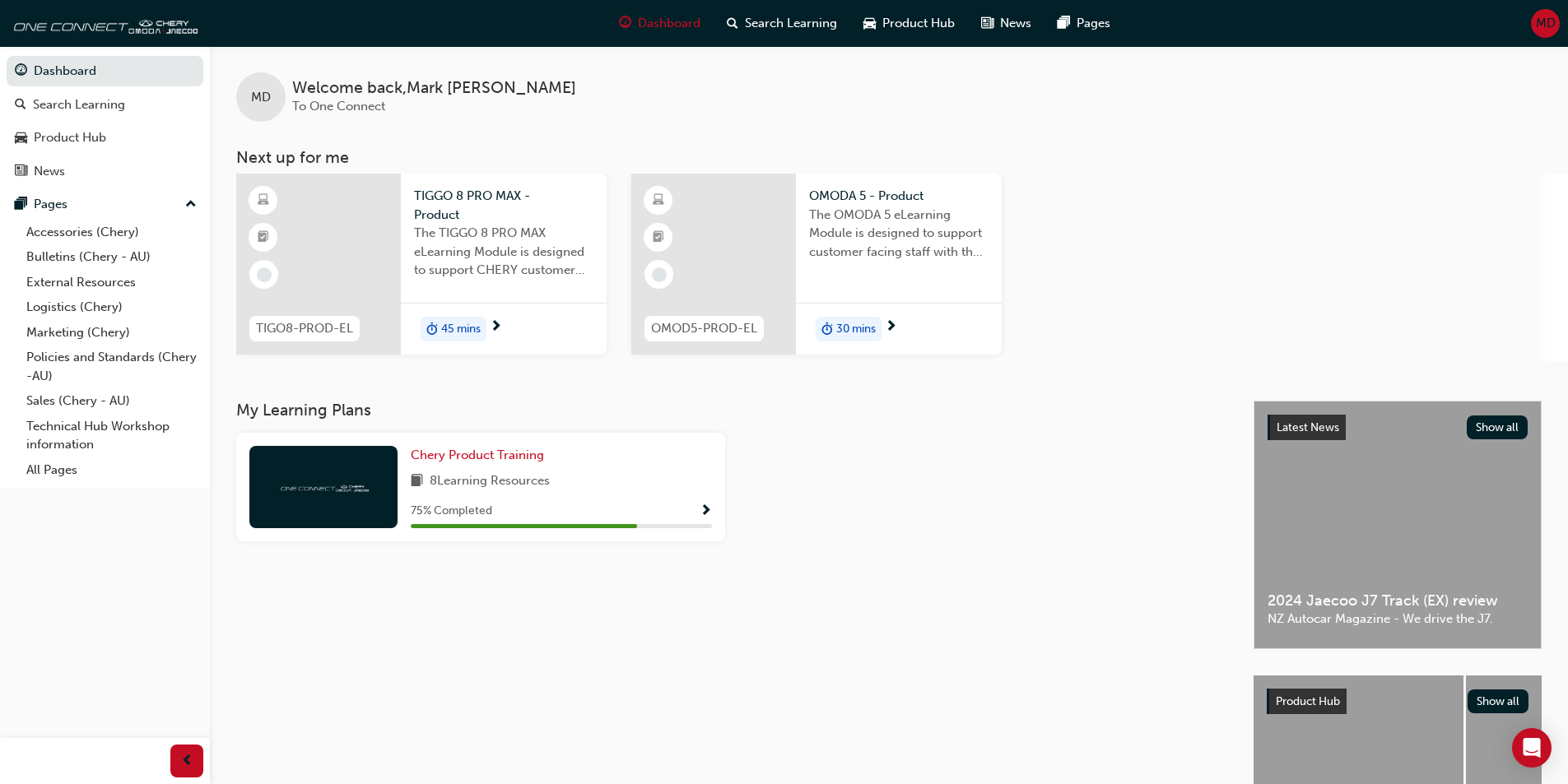
click at [378, 270] on div at bounding box center [318, 264] width 164 height 181
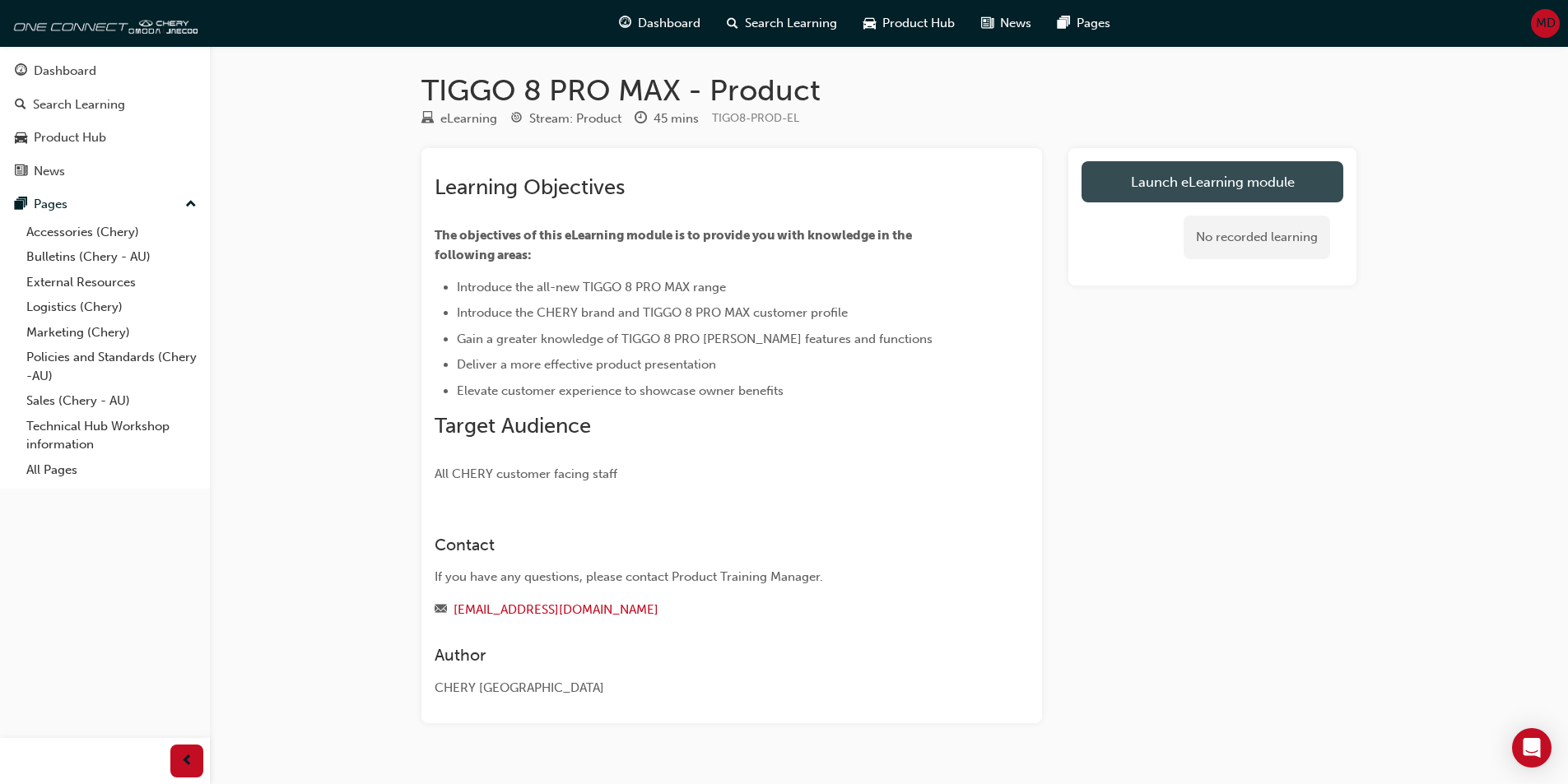
click at [1190, 184] on link "Launch eLearning module" at bounding box center [1213, 182] width 262 height 42
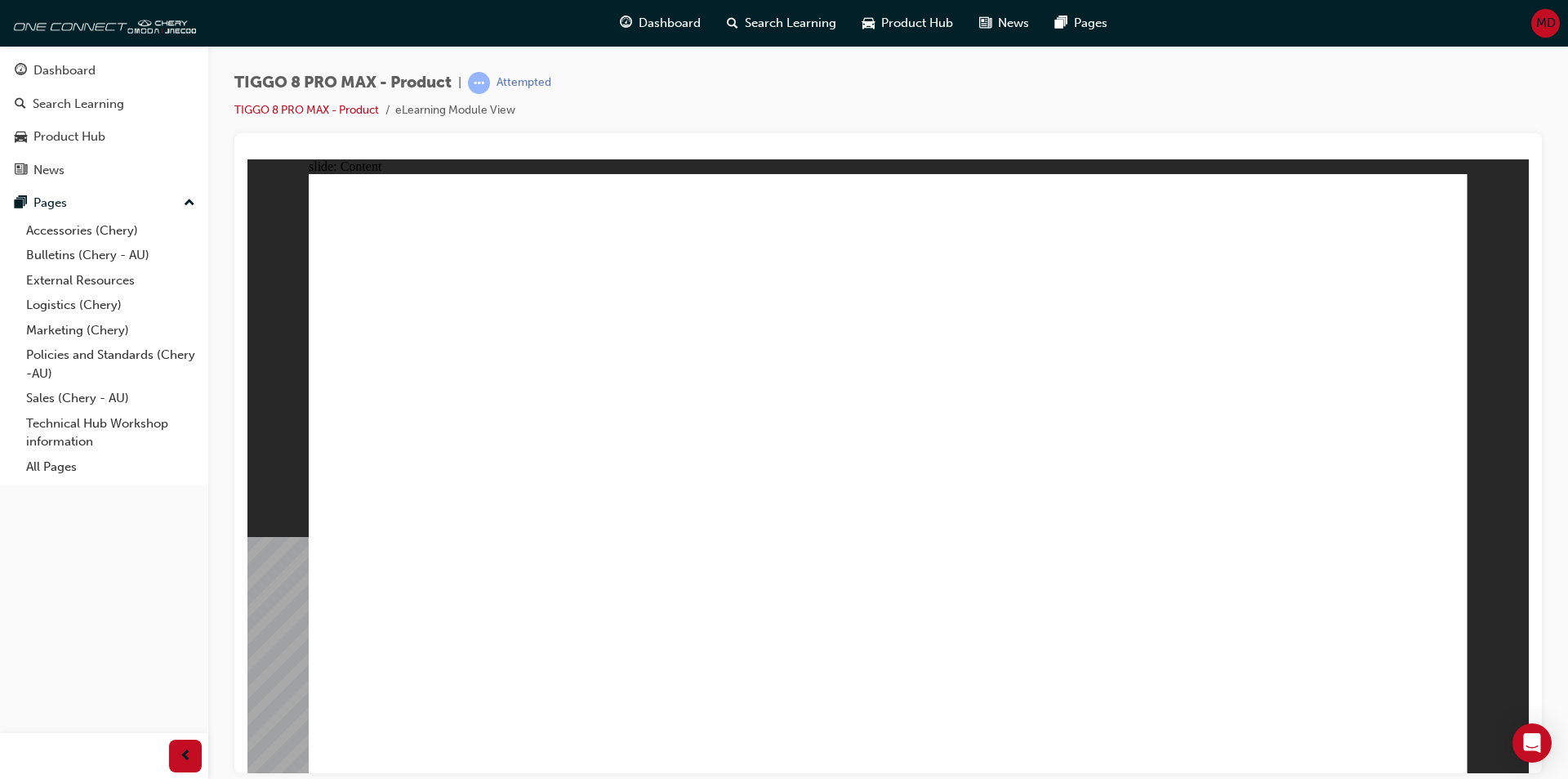
click at [70, 76] on div "Dashboard" at bounding box center [65, 71] width 62 height 19
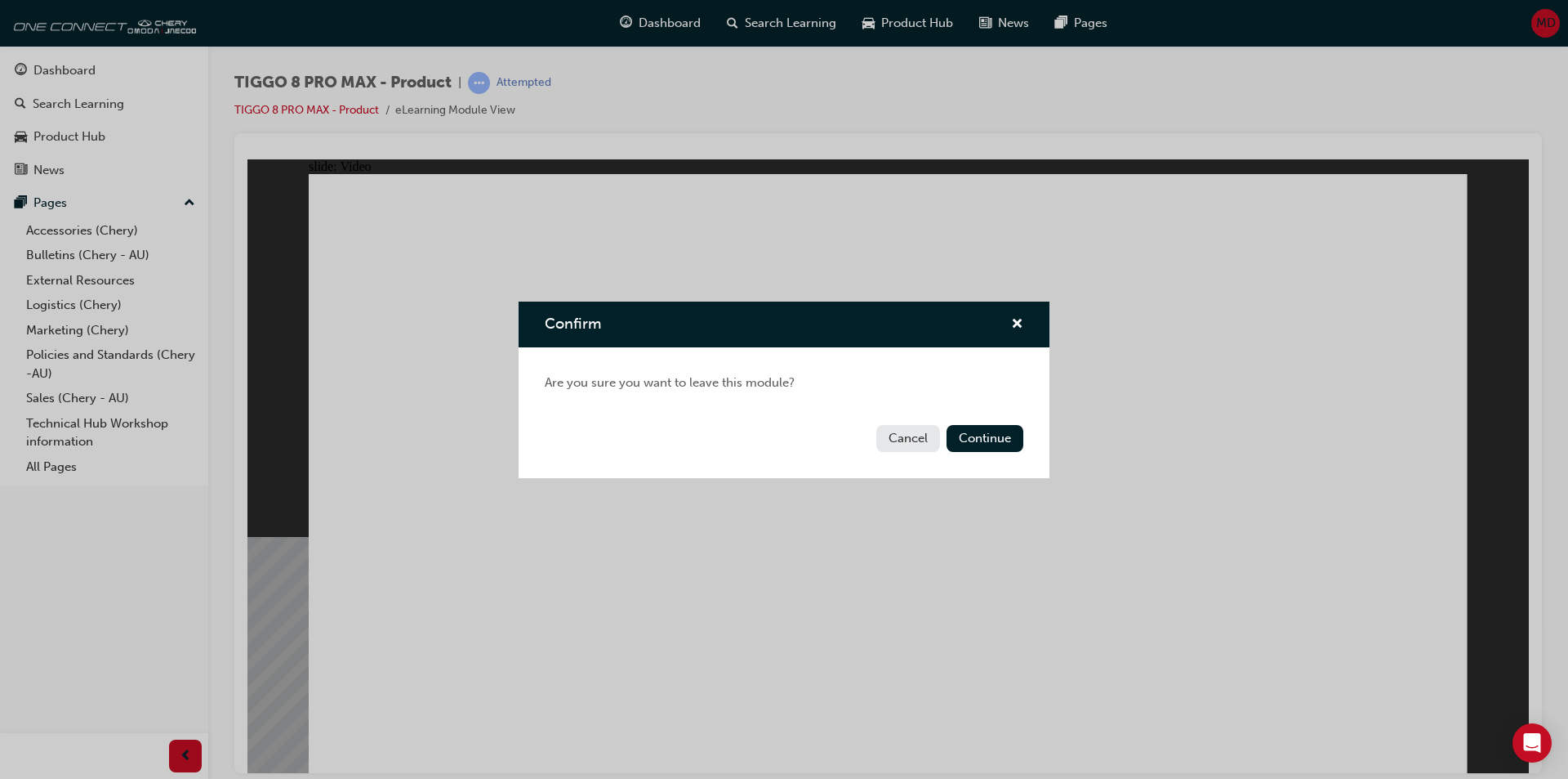
click at [906, 435] on button "Cancel" at bounding box center [909, 438] width 64 height 27
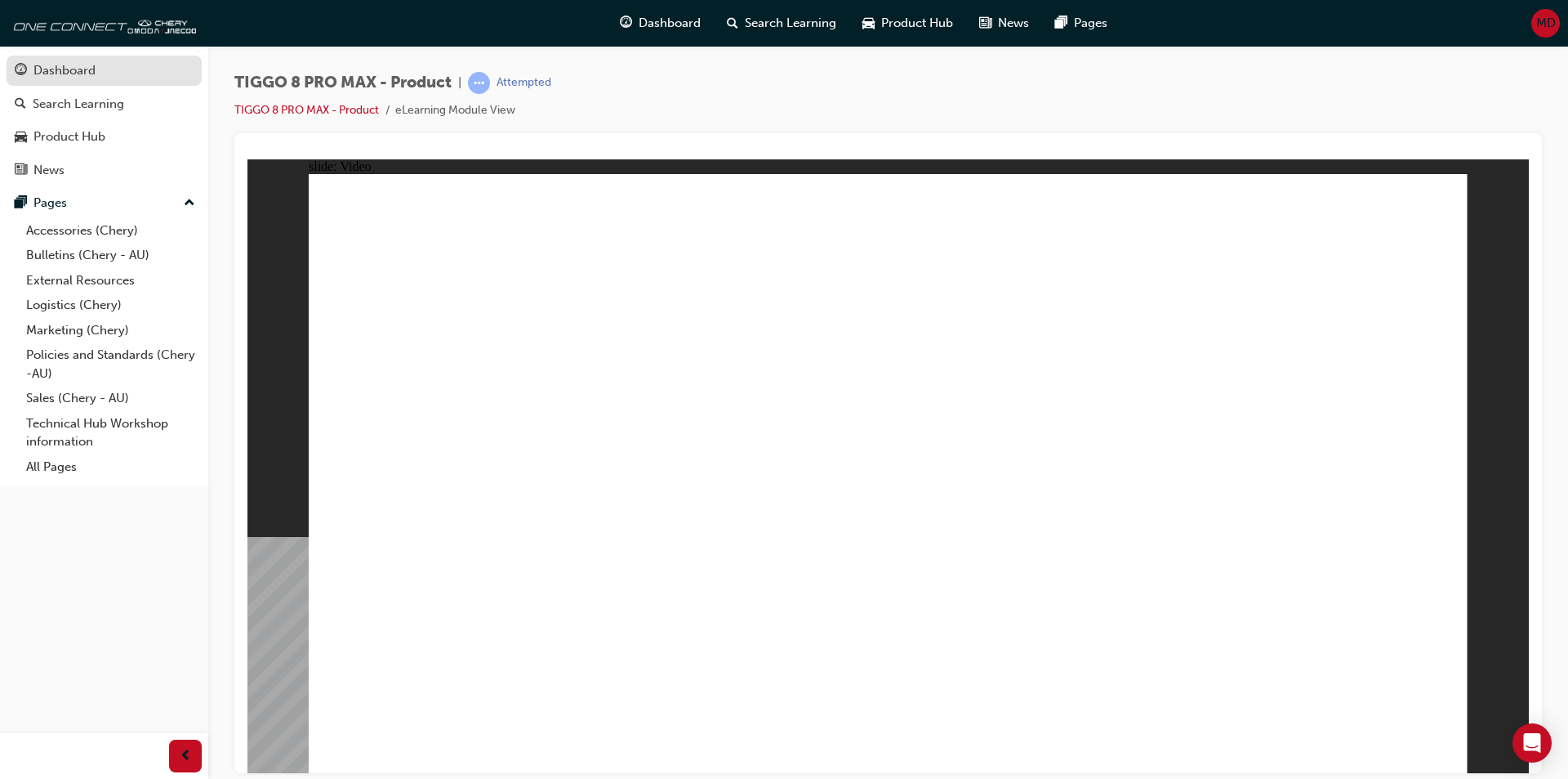
click at [88, 71] on div "Dashboard" at bounding box center [65, 71] width 62 height 19
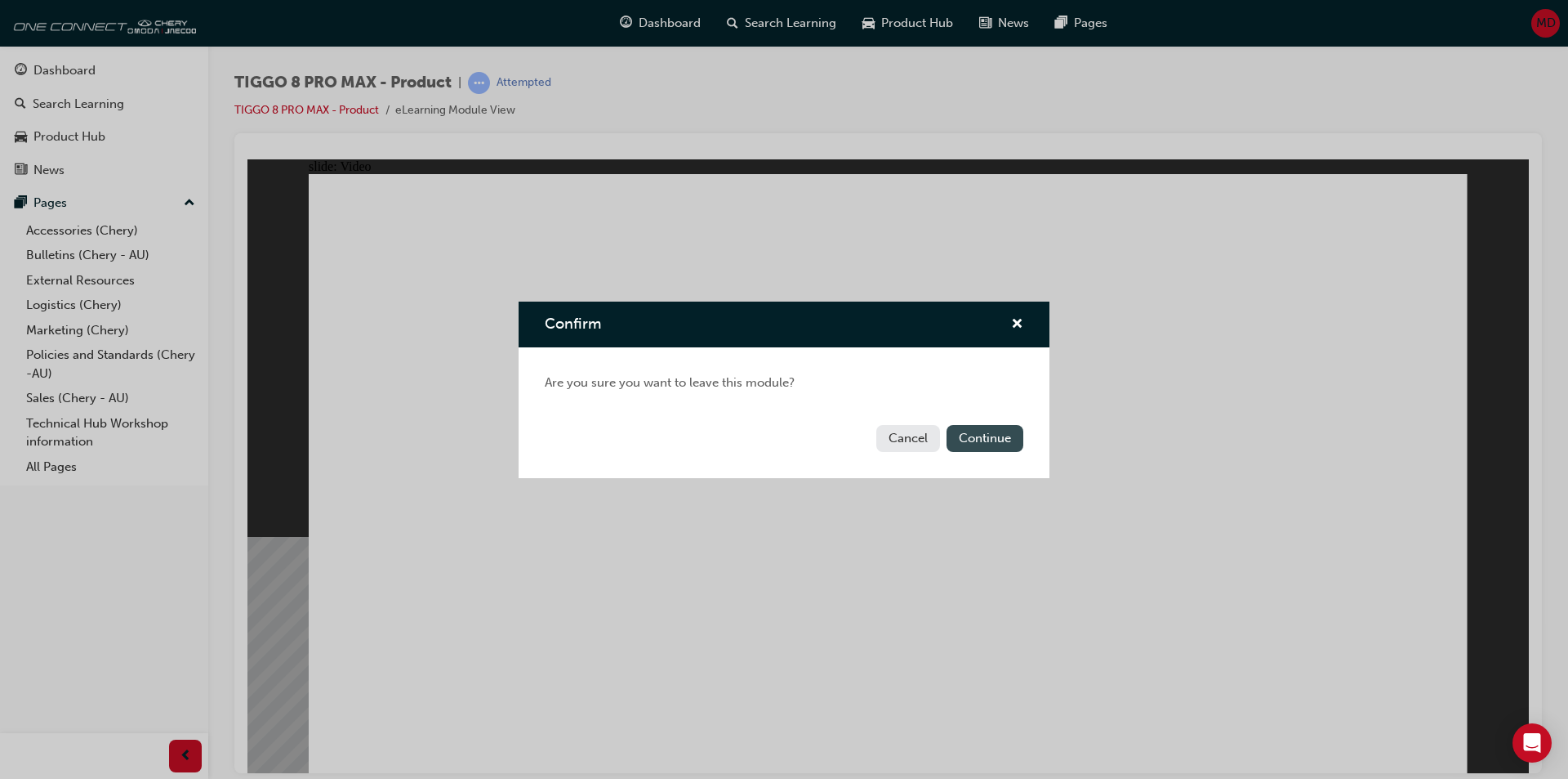
click at [992, 447] on button "Continue" at bounding box center [985, 438] width 77 height 27
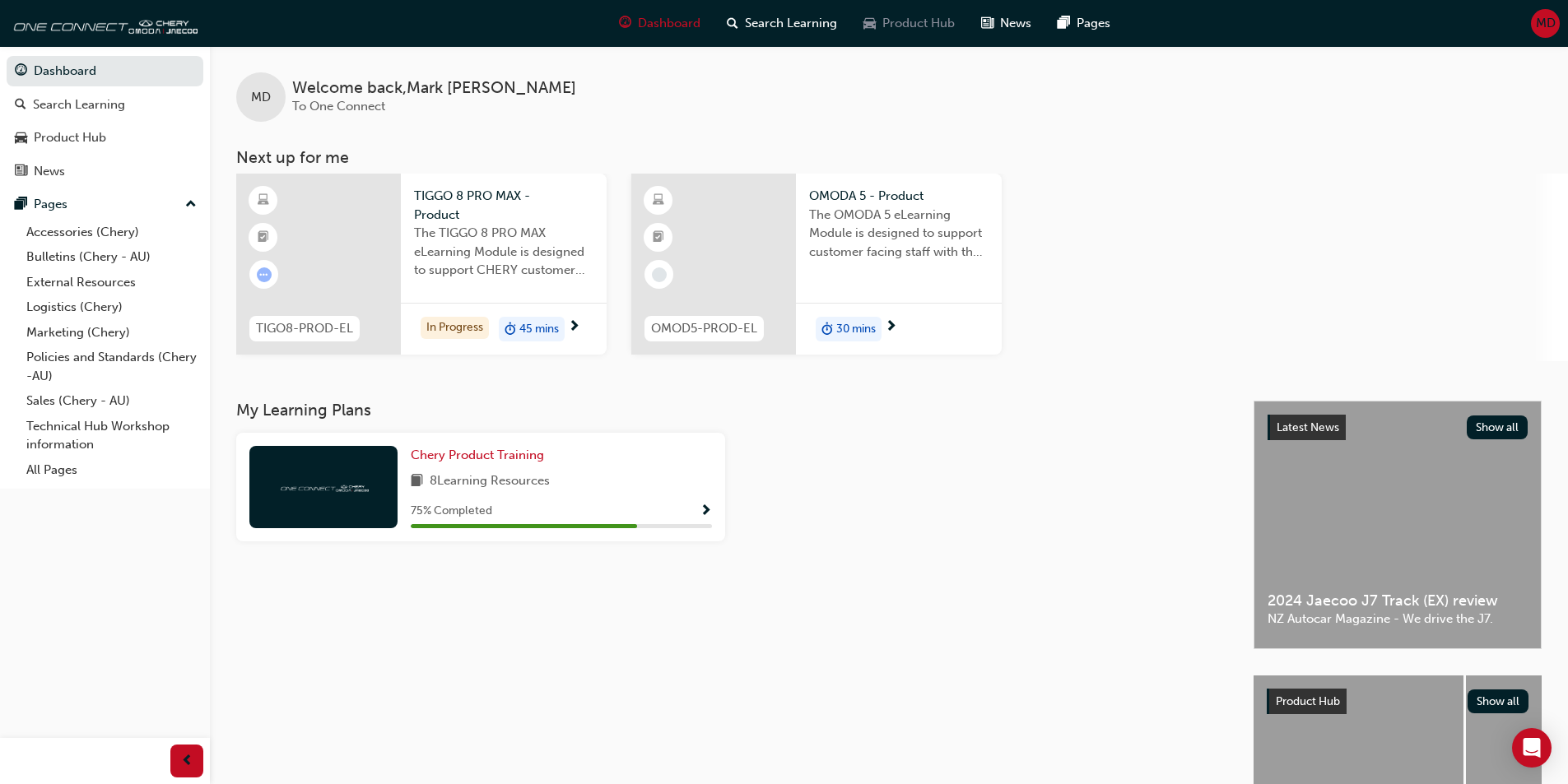
click at [874, 23] on span "car-icon" at bounding box center [868, 23] width 12 height 20
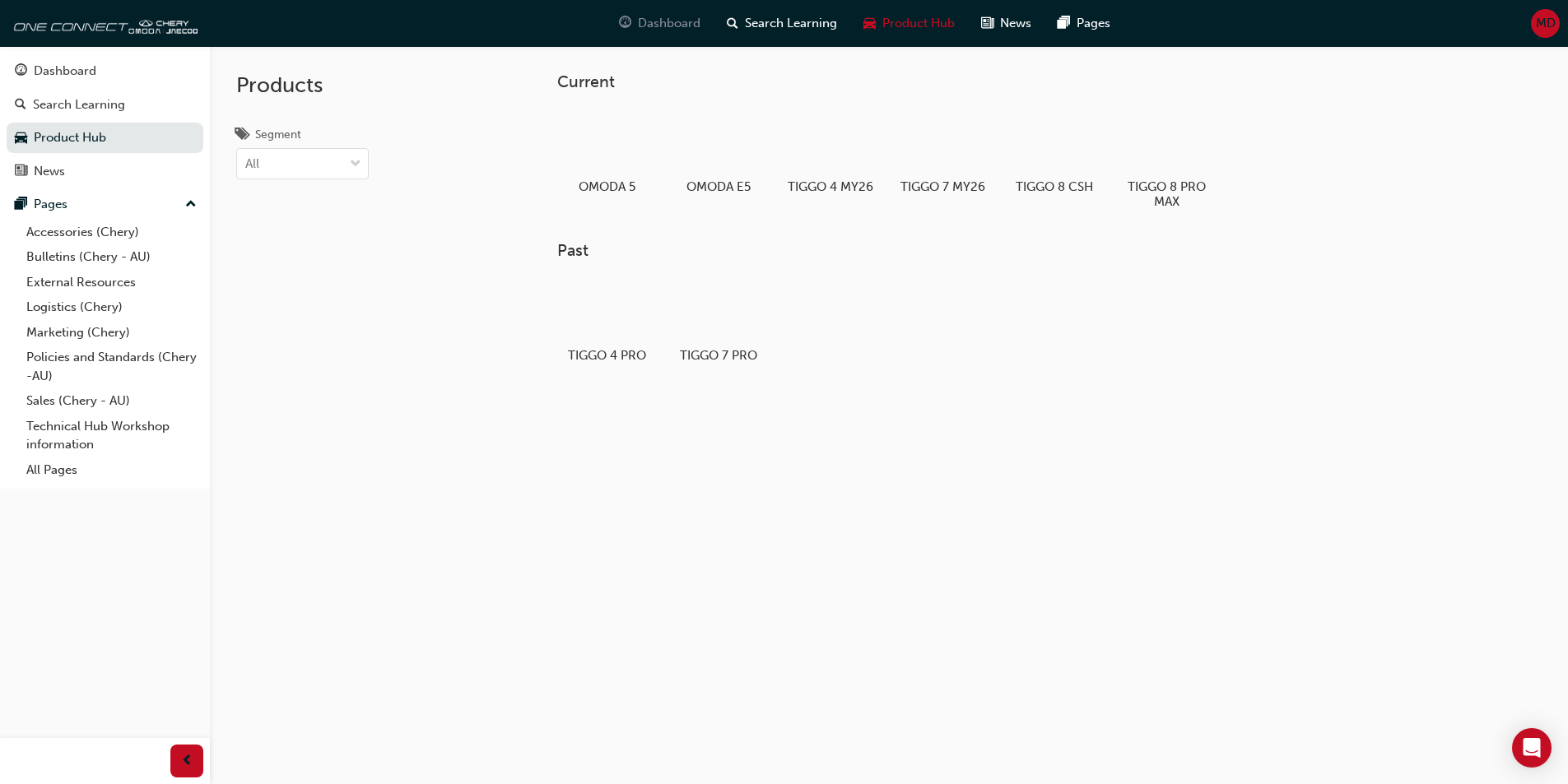
click at [656, 18] on span "Dashboard" at bounding box center [669, 23] width 63 height 19
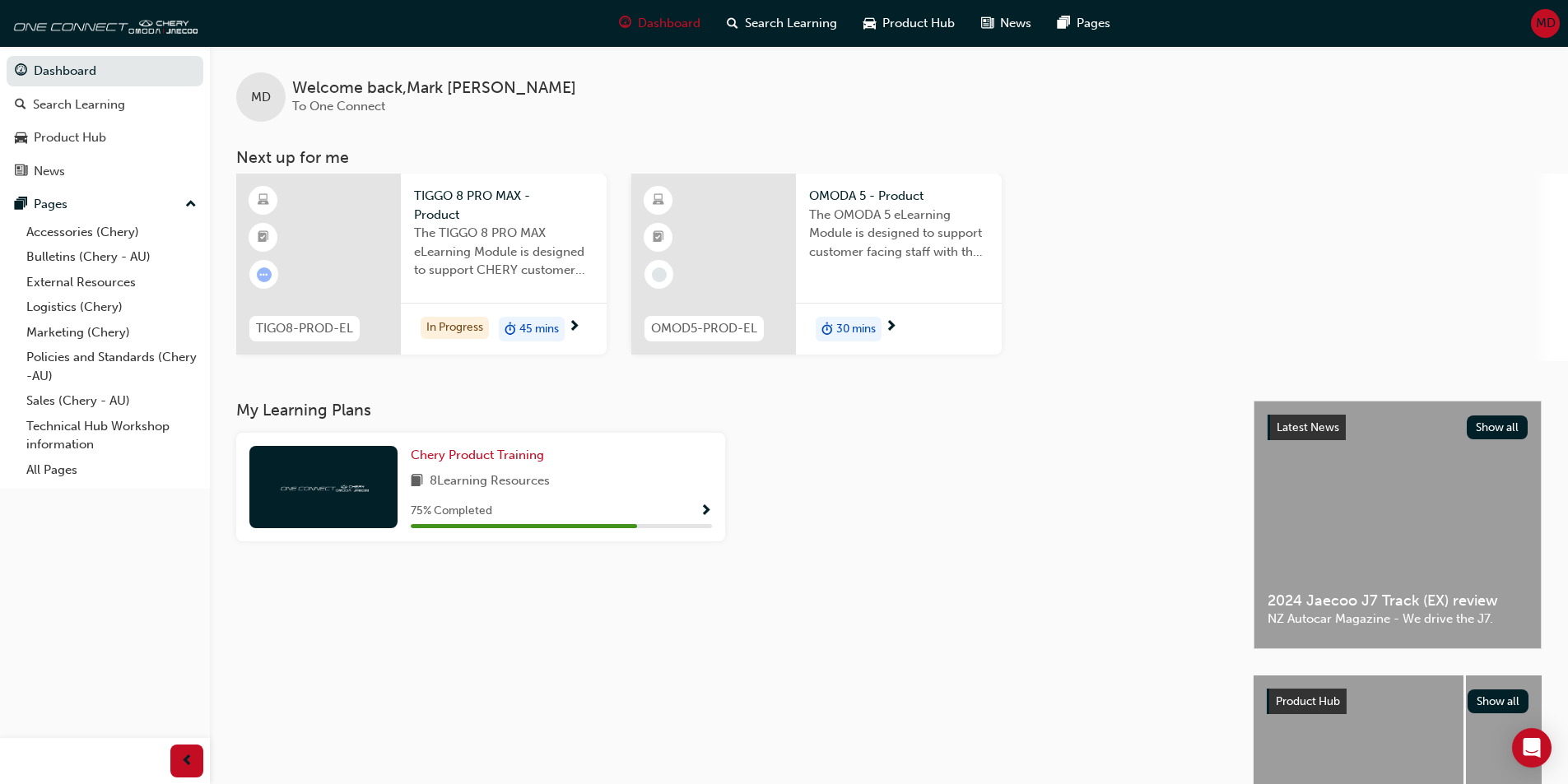
click at [480, 245] on span "The TIGGO 8 PRO MAX eLearning Module is designed to support CHERY customer faci…" at bounding box center [504, 252] width 179 height 56
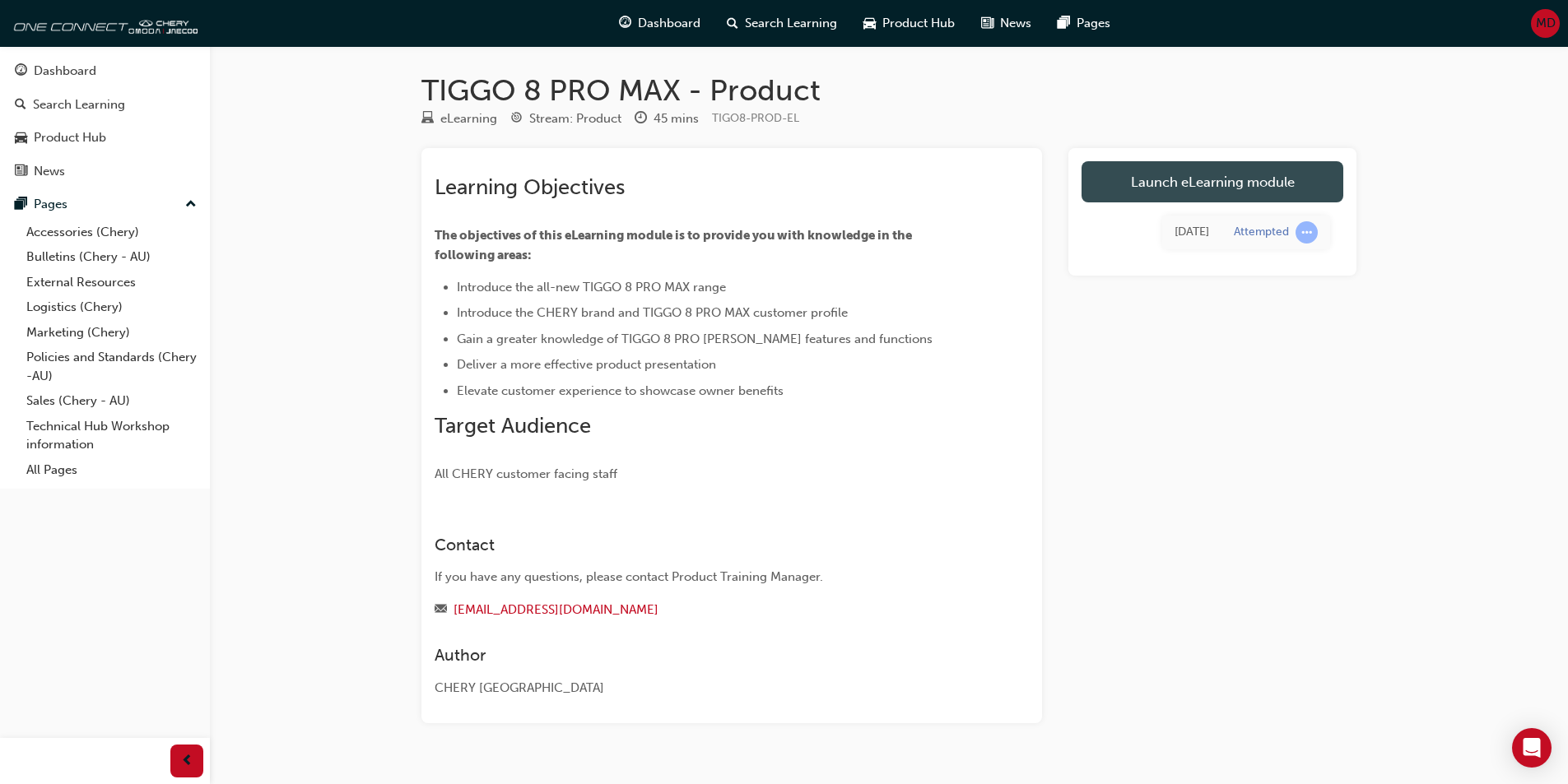
click at [1258, 185] on link "Launch eLearning module" at bounding box center [1213, 182] width 262 height 42
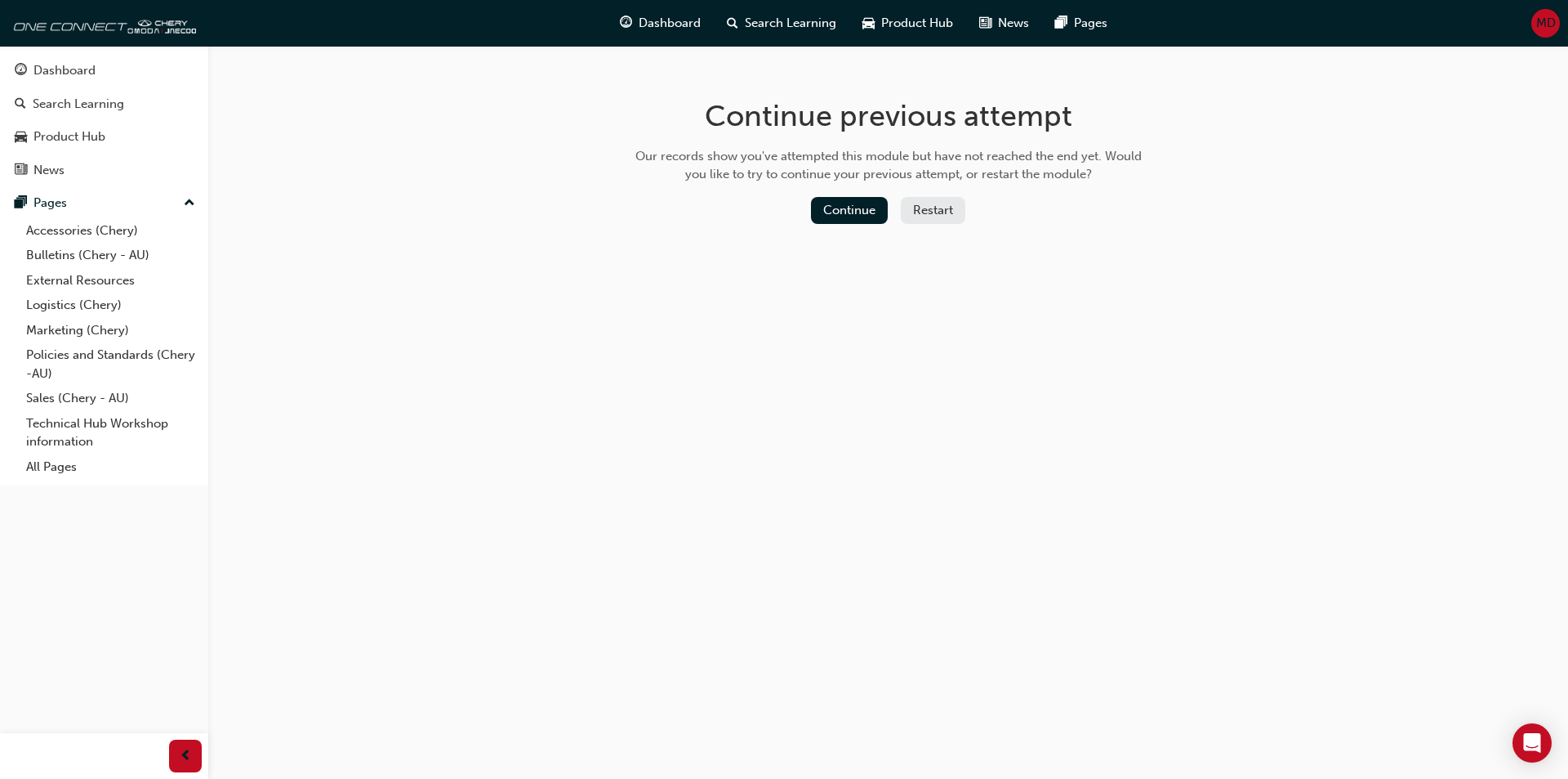
click at [856, 193] on div "Continue previous attempt Our records show you've attempted this module but hav…" at bounding box center [888, 164] width 531 height 237
click at [850, 221] on button "Continue" at bounding box center [849, 210] width 77 height 27
